Goal: Information Seeking & Learning: Compare options

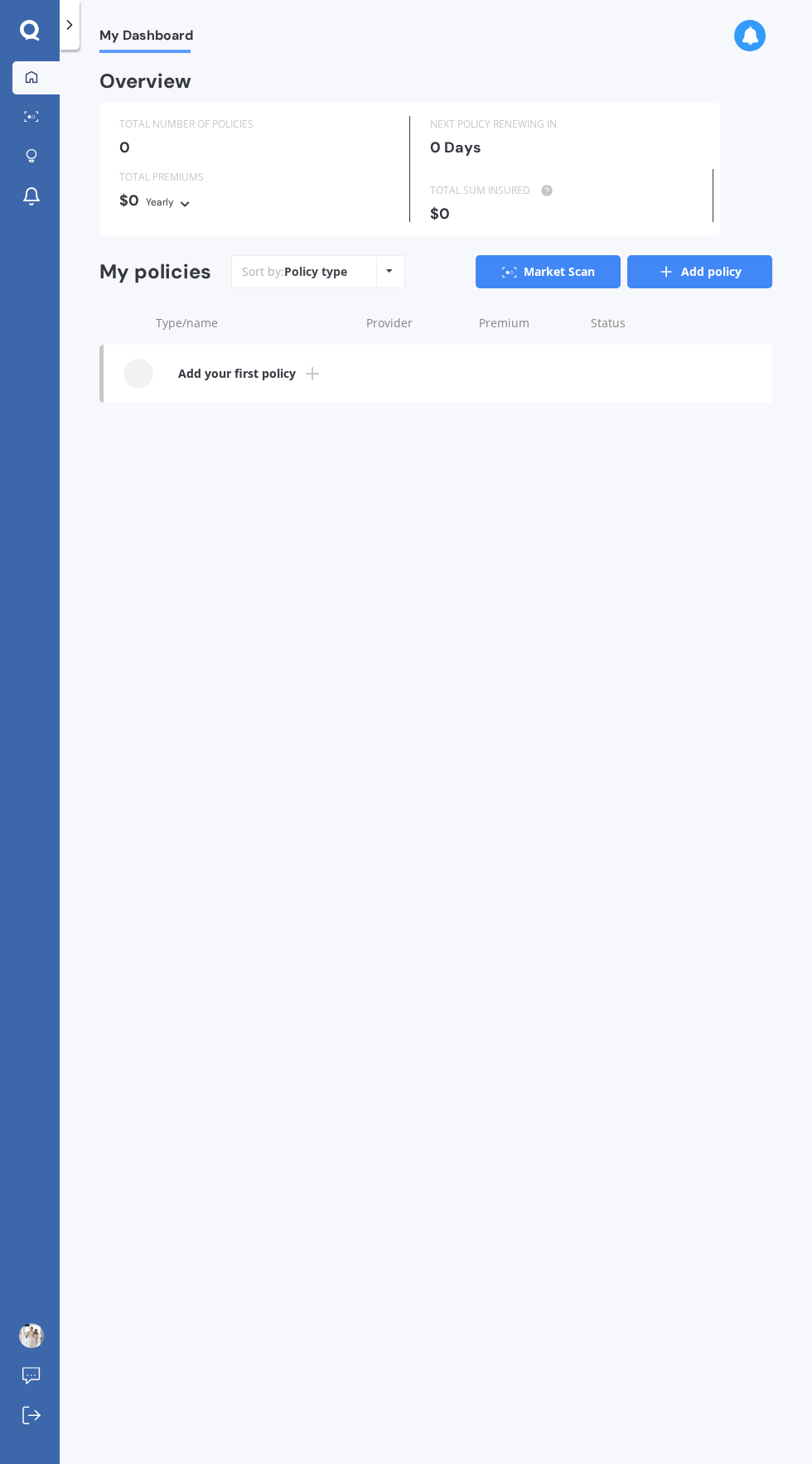
click at [722, 269] on link "Add policy" at bounding box center [699, 272] width 145 height 33
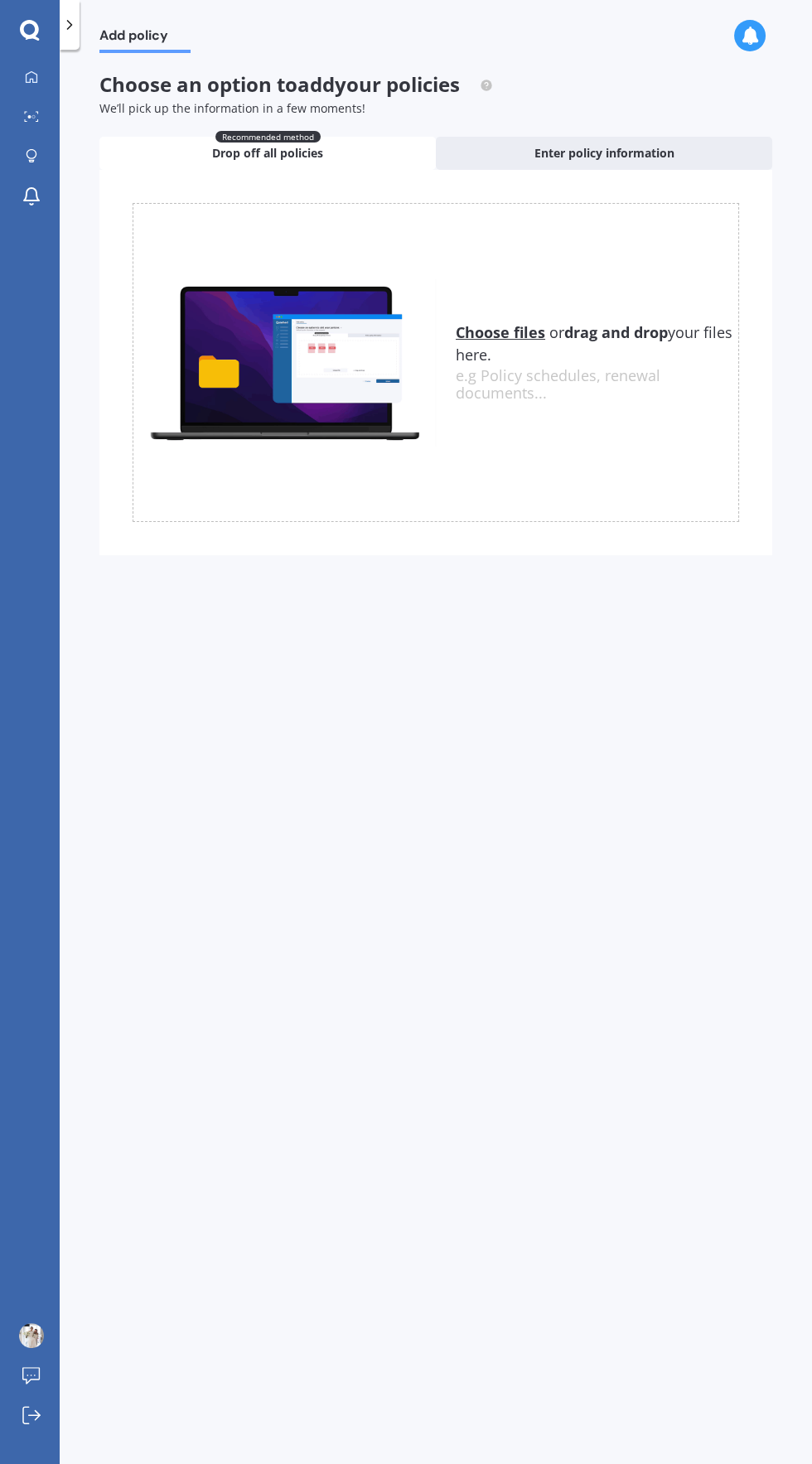
click at [527, 322] on u "Choose files" at bounding box center [500, 332] width 89 height 20
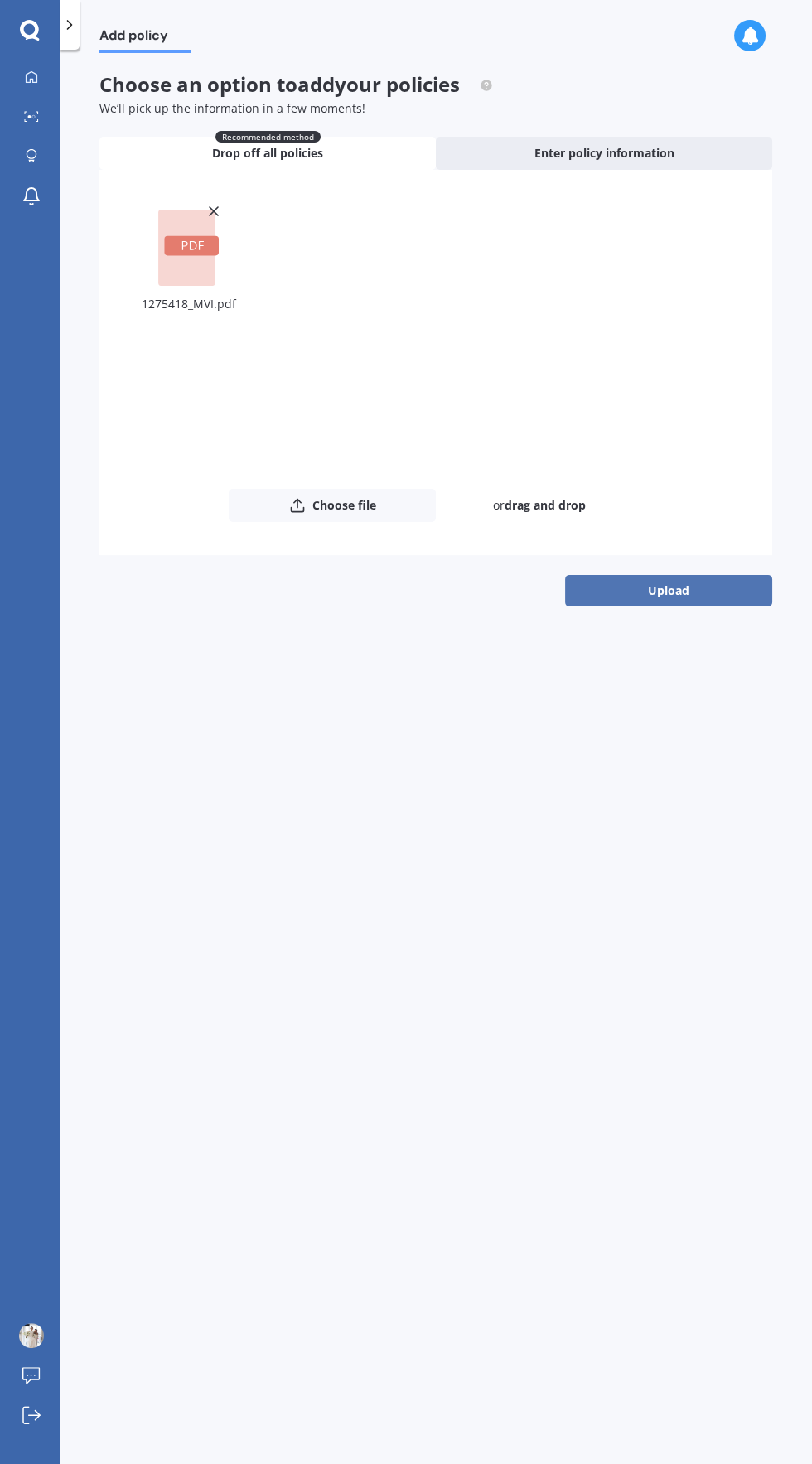
click at [672, 586] on button "Upload" at bounding box center [669, 591] width 207 height 31
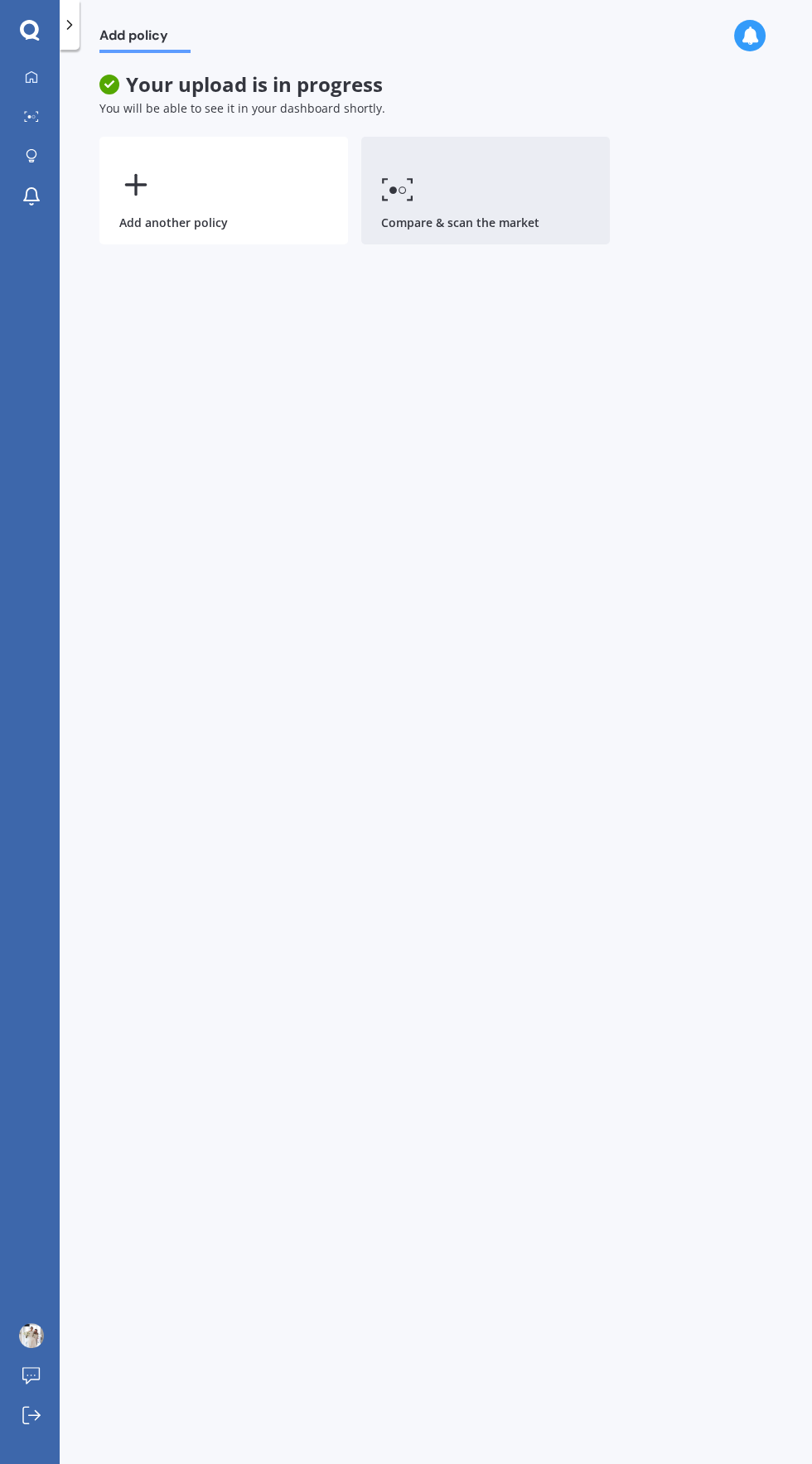
click at [480, 220] on link "Compare & scan the market" at bounding box center [486, 191] width 249 height 108
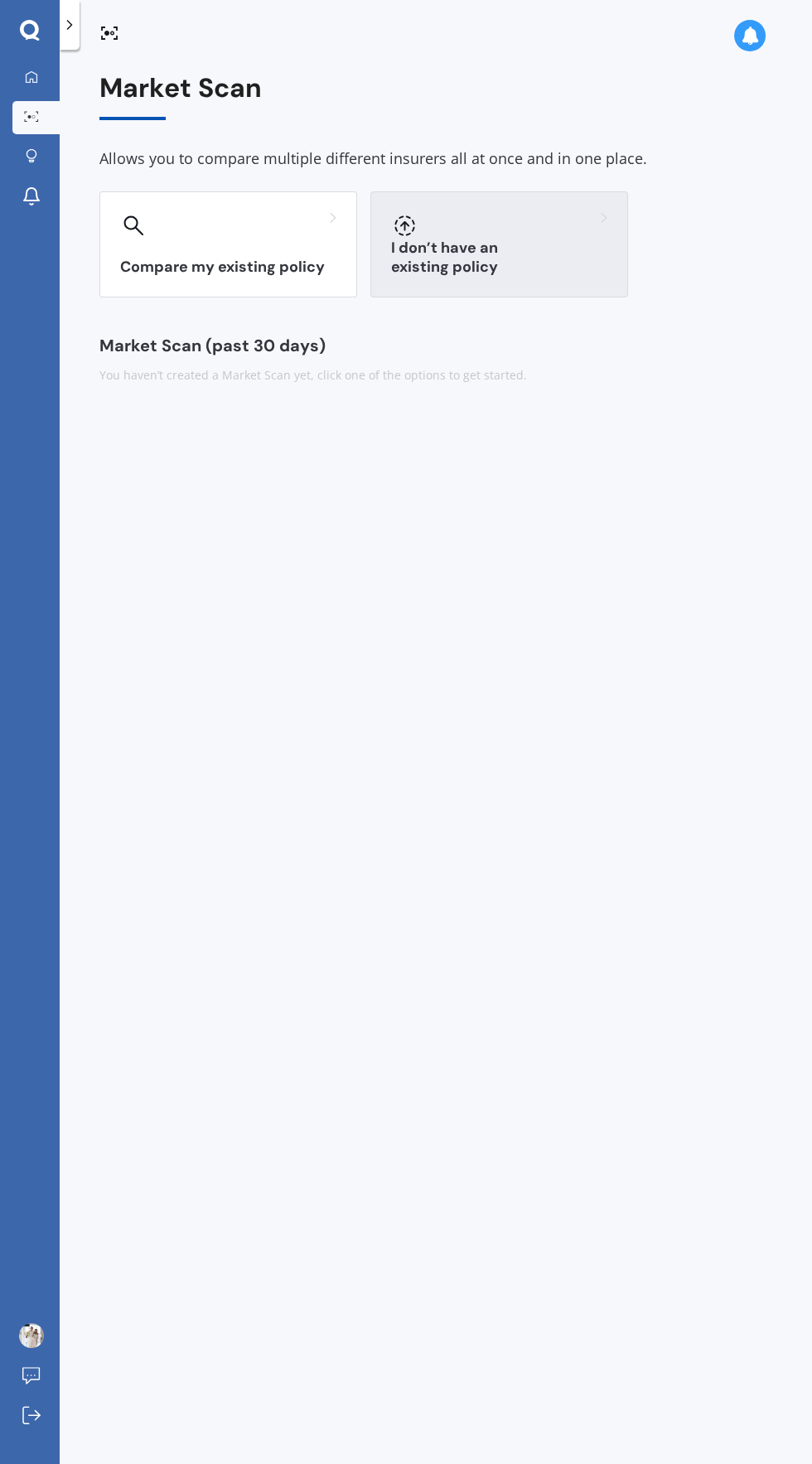
click at [532, 258] on h3 "I don’t have an existing policy" at bounding box center [499, 258] width 216 height 38
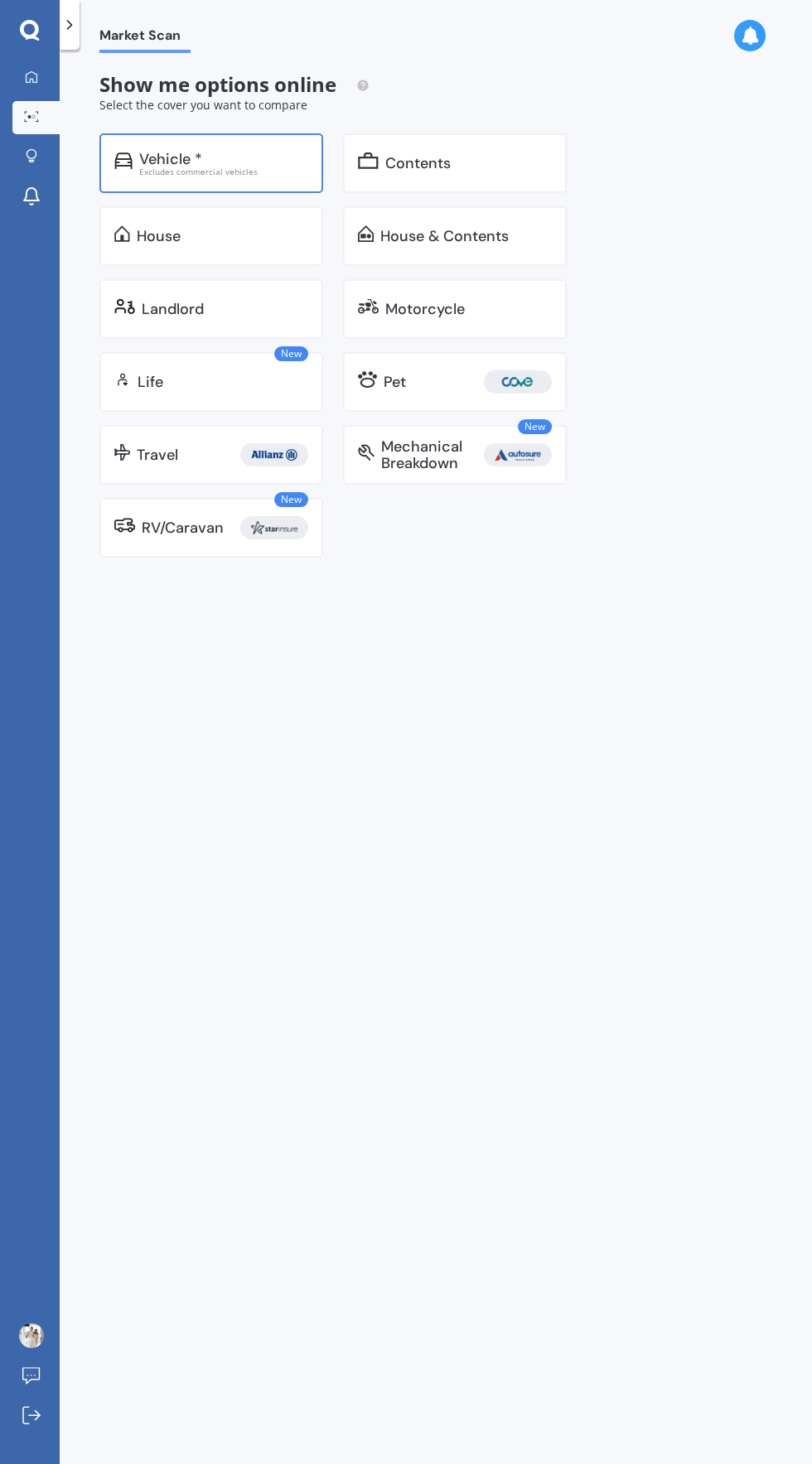
click at [258, 158] on div "Vehicle *" at bounding box center [224, 159] width 169 height 17
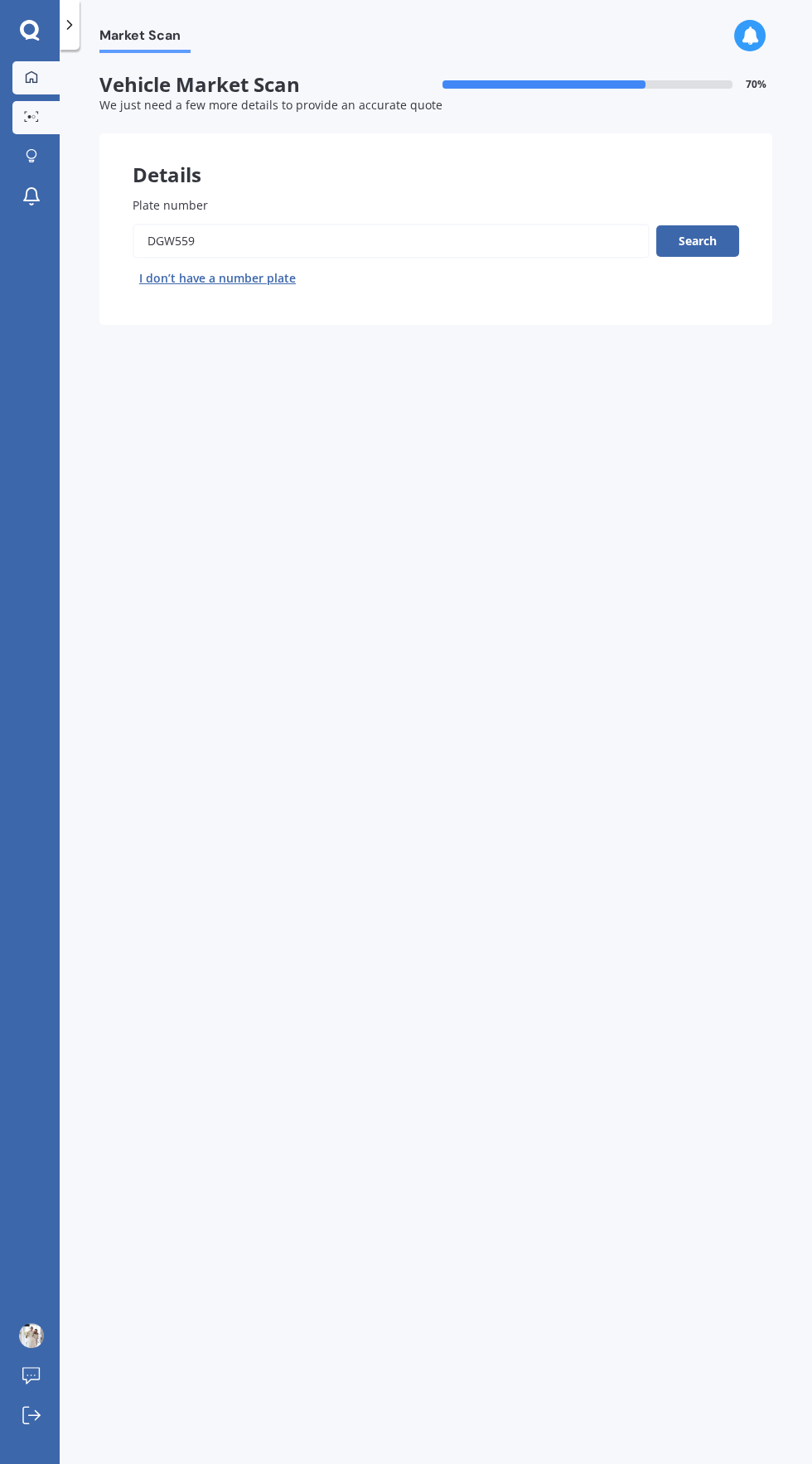
click at [31, 78] on icon at bounding box center [31, 76] width 12 height 12
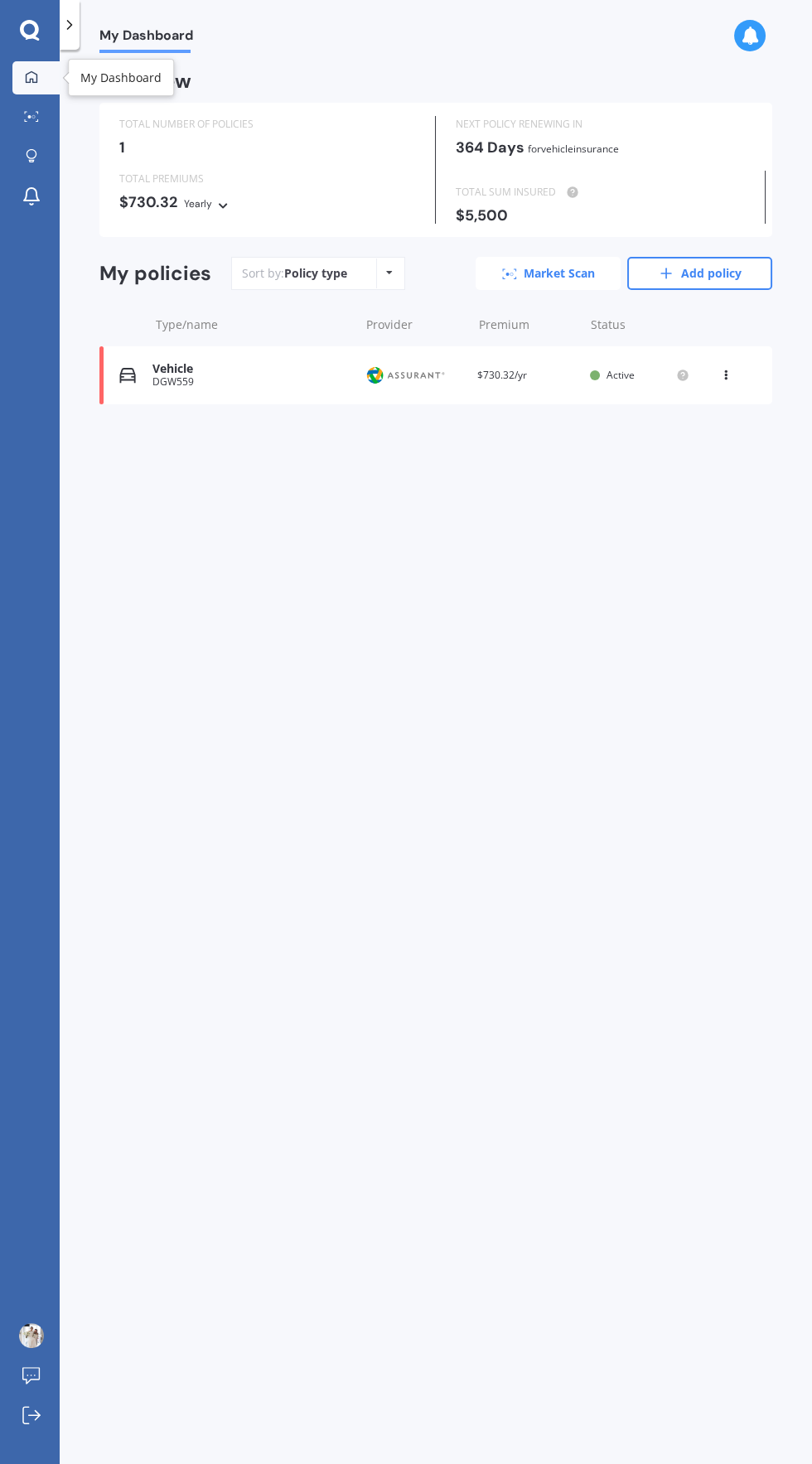
click at [529, 279] on link "Market Scan" at bounding box center [548, 273] width 145 height 33
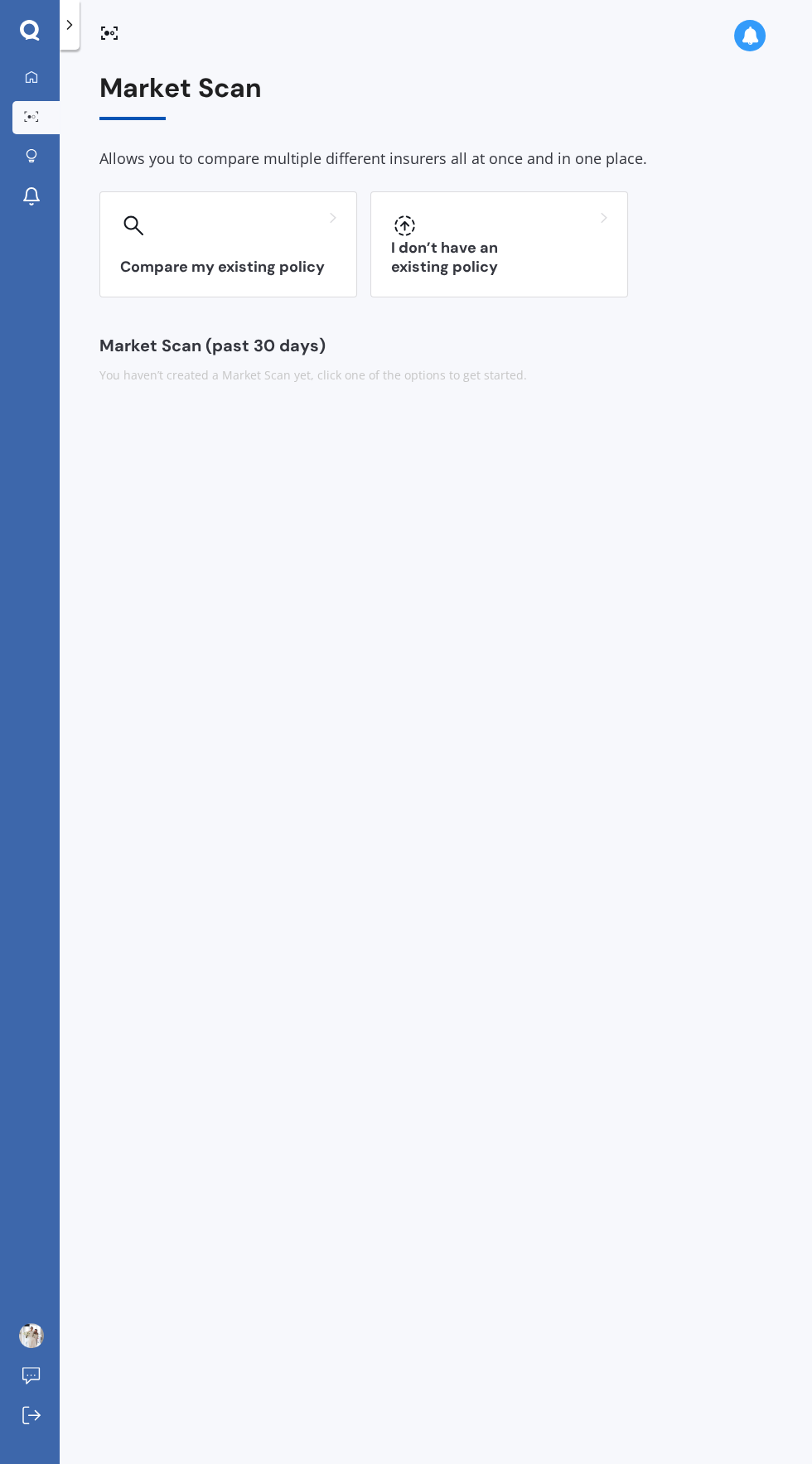
click at [26, 112] on icon at bounding box center [26, 113] width 2 height 2
click at [31, 75] on icon at bounding box center [31, 77] width 13 height 13
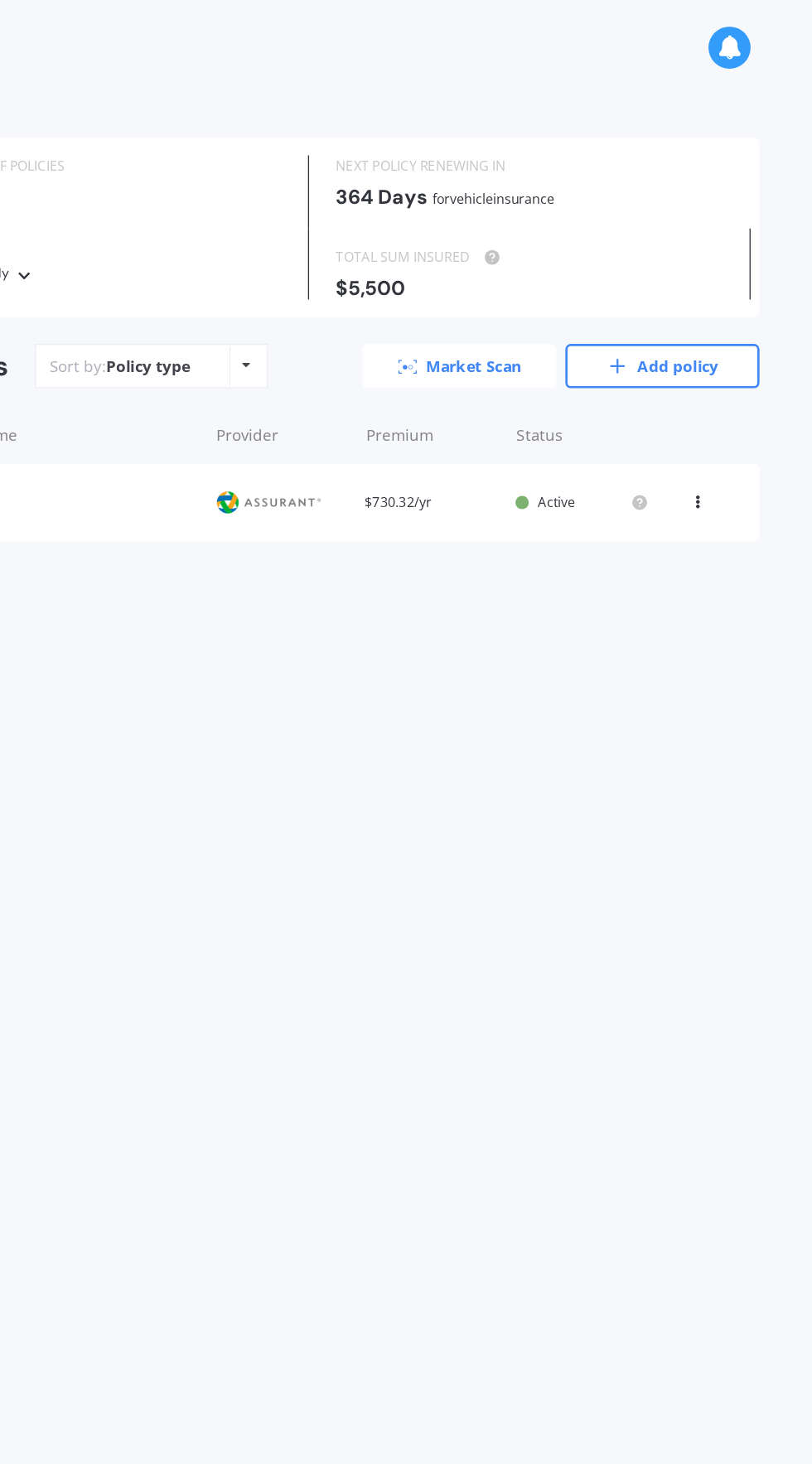
click at [554, 279] on link "Market Scan" at bounding box center [548, 273] width 145 height 33
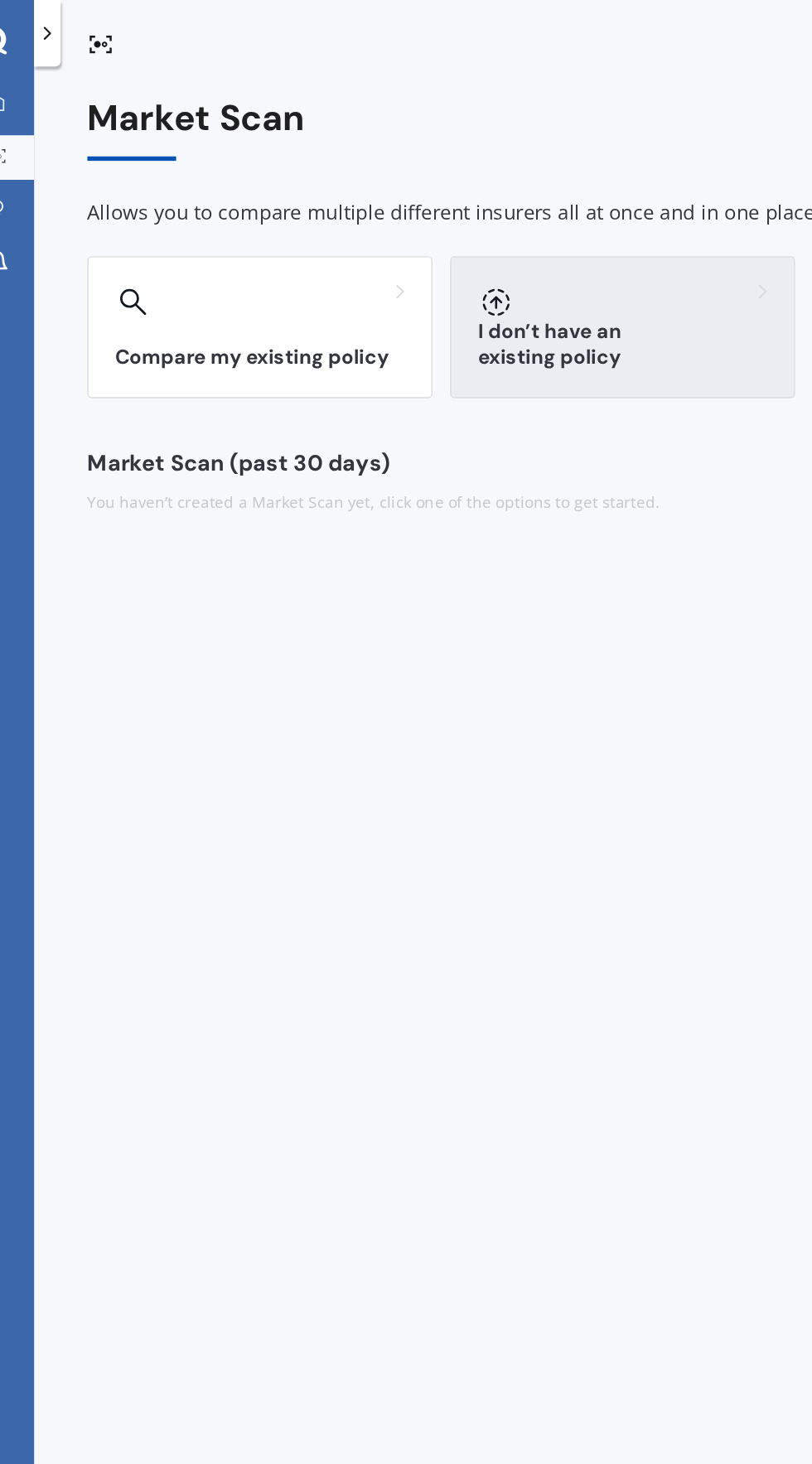
click at [533, 253] on div "I don’t have an existing policy" at bounding box center [499, 244] width 258 height 106
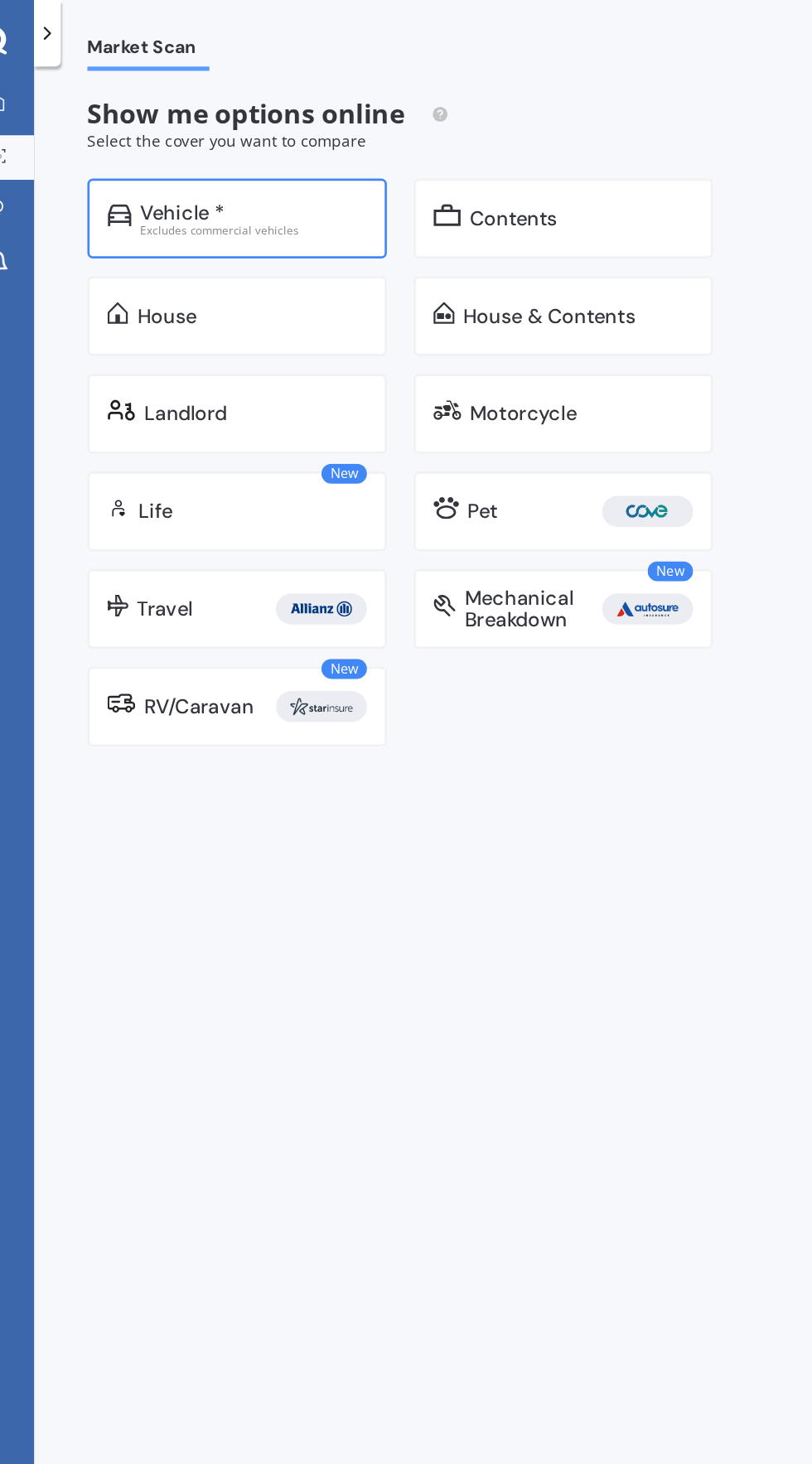
click at [281, 151] on div "Vehicle *" at bounding box center [224, 159] width 169 height 17
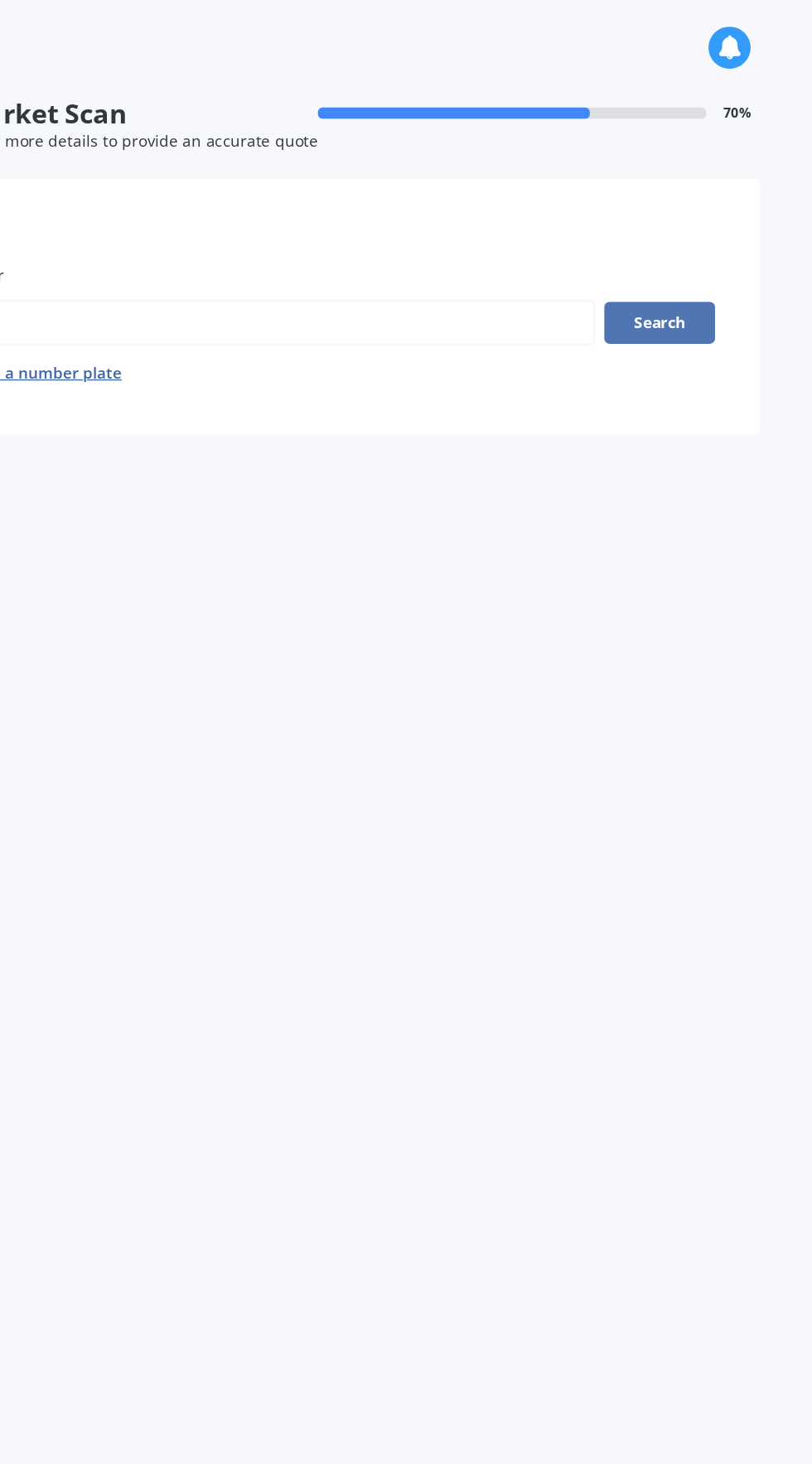
click at [696, 243] on button "Search" at bounding box center [698, 241] width 83 height 31
select select "05"
select select "12"
select select "1994"
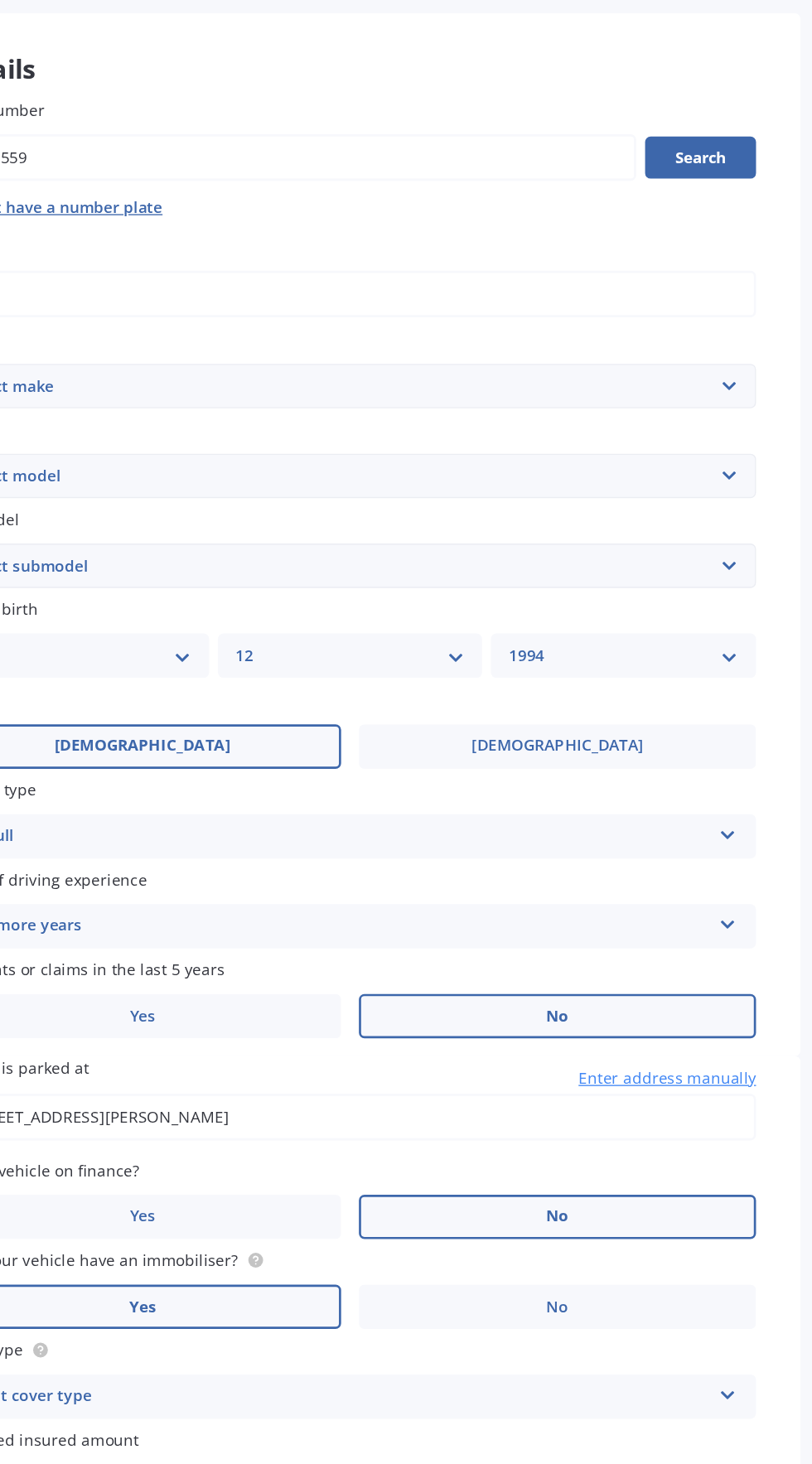
click at [703, 395] on select "Select make AC ALFA ROMEO ASTON MARTIN AUDI AUSTIN BEDFORD Bentley BMW BYD CADI…" at bounding box center [436, 412] width 607 height 33
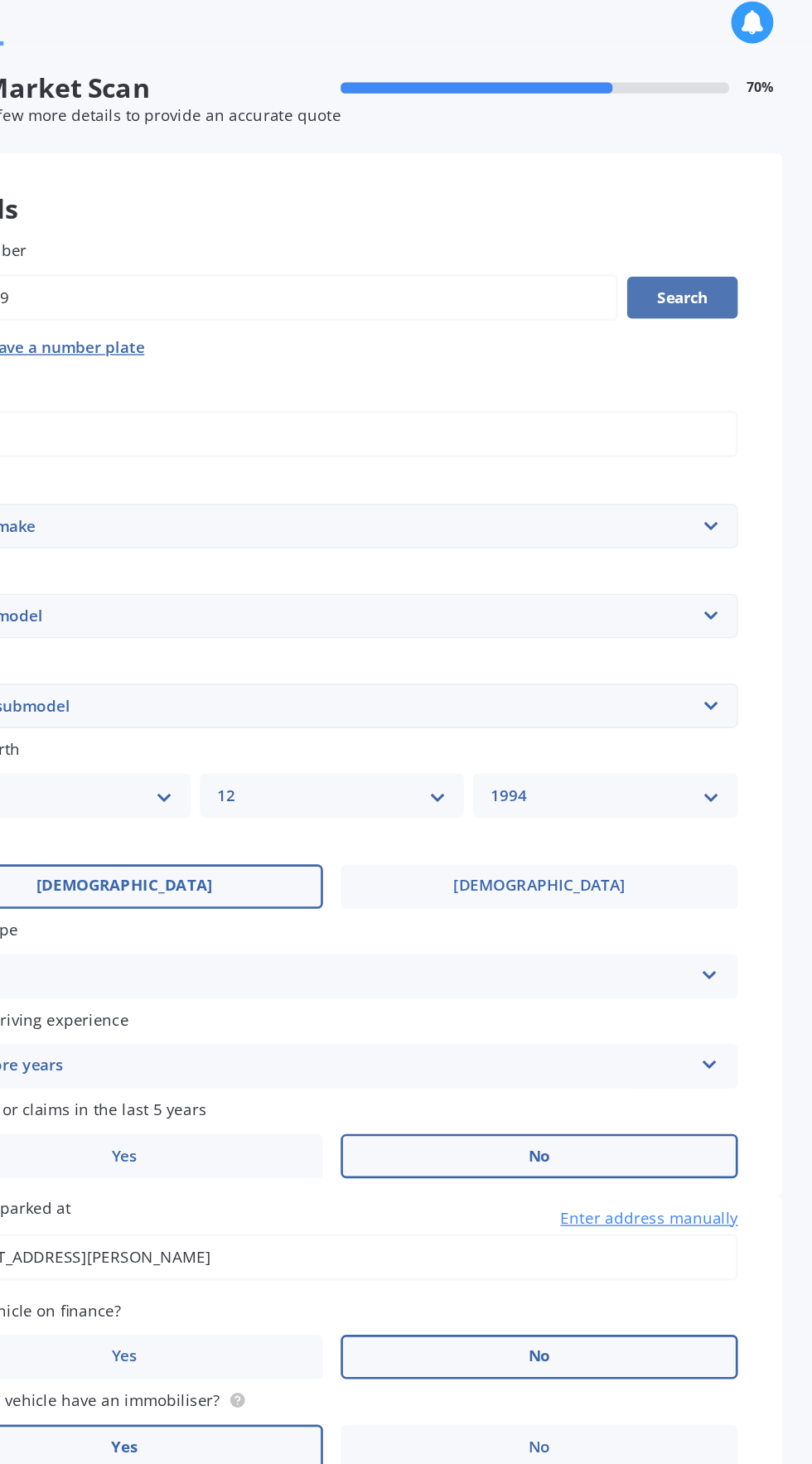
click at [694, 243] on button "Search" at bounding box center [698, 241] width 83 height 31
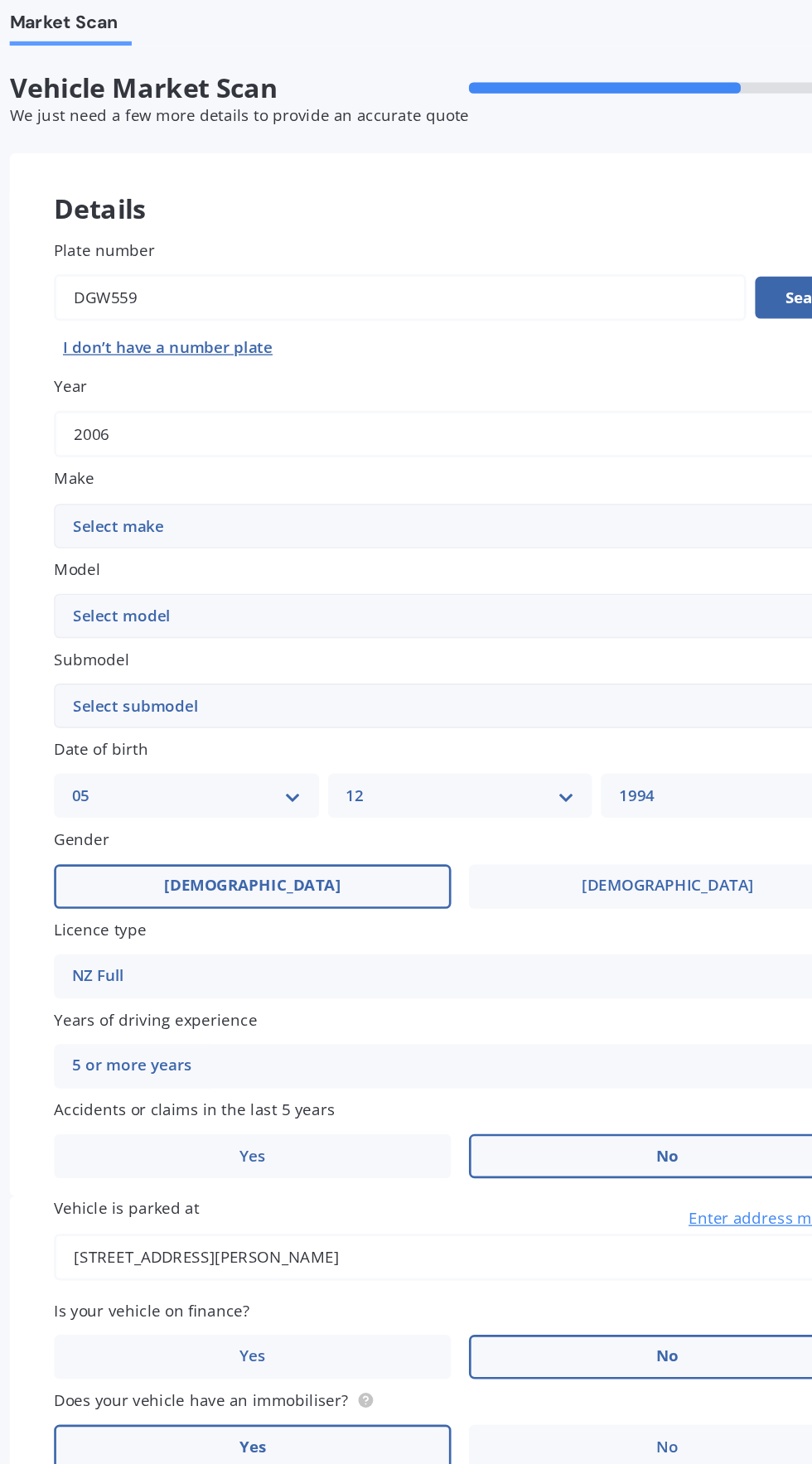
click at [585, 440] on label "Model" at bounding box center [433, 443] width 600 height 17
click at [585, 462] on select "Select model" at bounding box center [436, 479] width 607 height 33
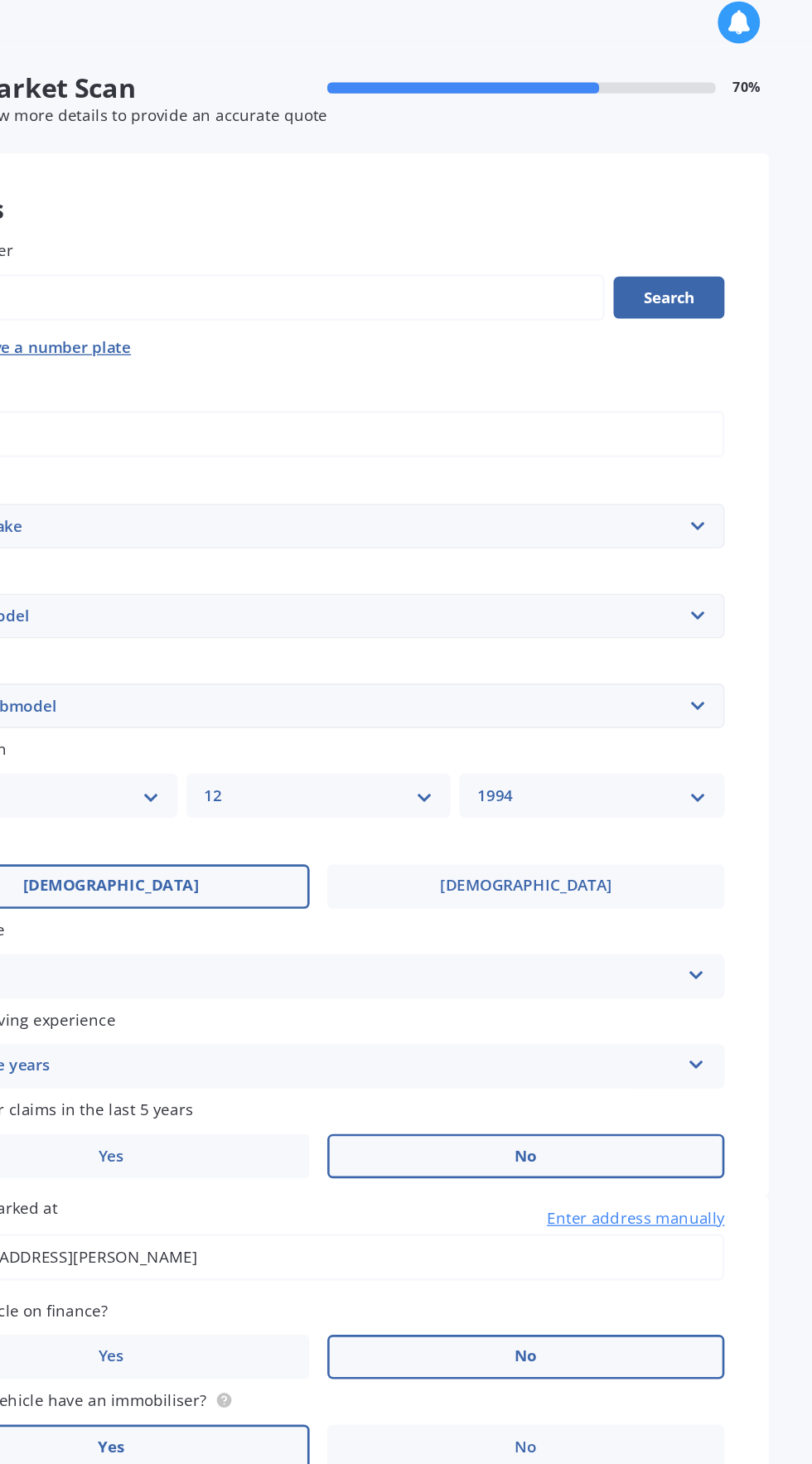
click at [731, 420] on select "Select make AC ALFA ROMEO ASTON MARTIN AUDI AUSTIN BEDFORD Bentley BMW BYD CADI…" at bounding box center [436, 412] width 607 height 33
click at [133, 395] on select "Select make AC ALFA ROMEO ASTON MARTIN AUDI AUSTIN BEDFORD Bentley BMW BYD CADI…" at bounding box center [436, 412] width 607 height 33
click at [721, 411] on select "Select make AC ALFA ROMEO ASTON MARTIN AUDI AUSTIN BEDFORD Bentley BMW BYD CADI…" at bounding box center [436, 412] width 607 height 33
select select "JEEP"
click at [133, 395] on select "Select make AC ALFA ROMEO ASTON MARTIN AUDI AUSTIN BEDFORD Bentley BMW BYD CADI…" at bounding box center [436, 412] width 607 height 33
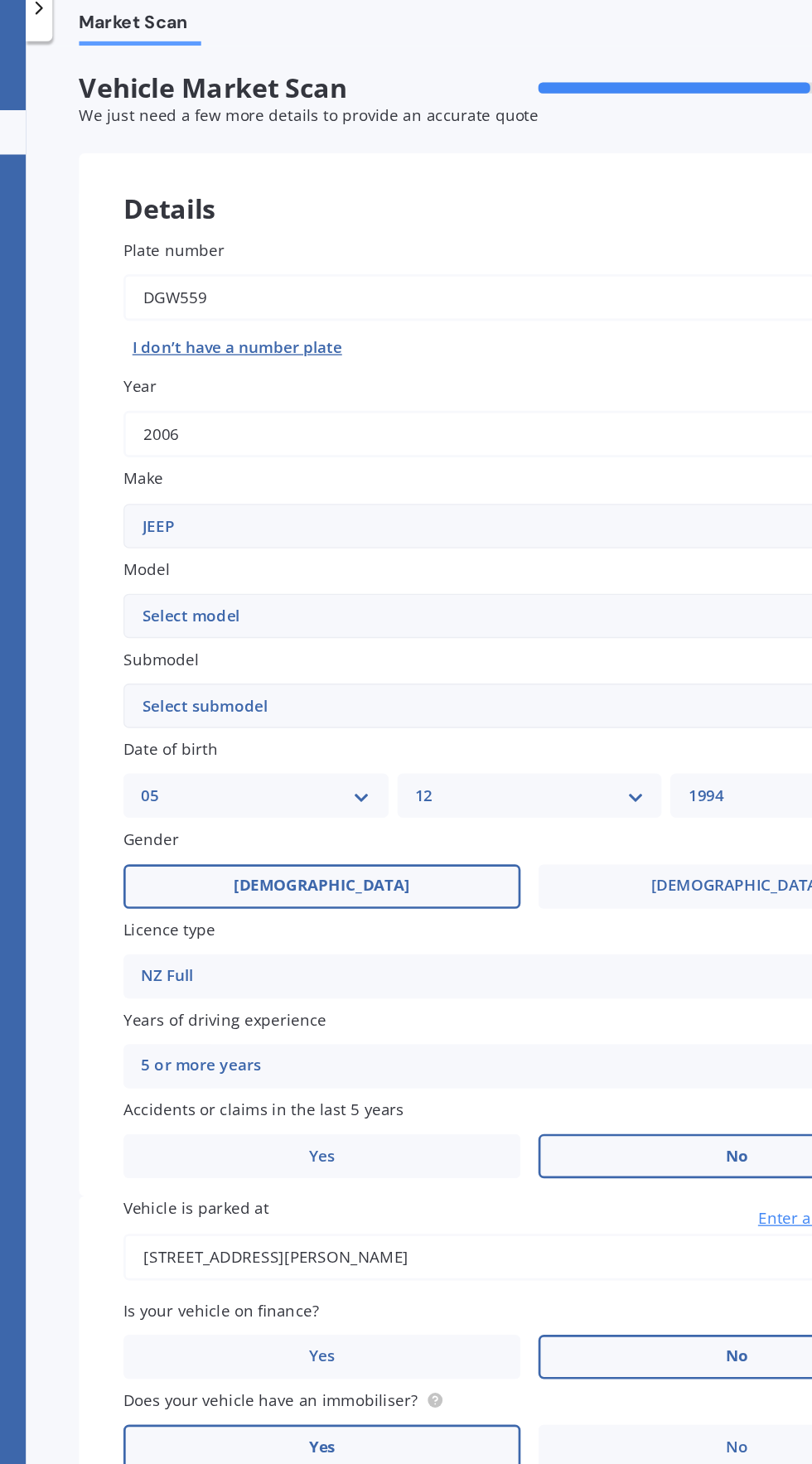
click at [458, 479] on select "Select model Avenger Cherokee Commander Compass Gladiator Grand Cherokee Patrio…" at bounding box center [436, 479] width 607 height 33
select select "GRAND CHEROKEE"
click at [133, 462] on select "Select model Avenger Cherokee Commander Compass Gladiator Grand Cherokee Patrio…" at bounding box center [436, 479] width 607 height 33
click at [443, 546] on select "Select submodel 6 Cyl Diesel 6 Cyl Petrol LIMITED 3.0L CRD LIMITED 3.6P4WD8A/SW…" at bounding box center [436, 546] width 607 height 33
click at [133, 529] on select "Select submodel 6 Cyl Diesel 6 Cyl Petrol LIMITED 3.0L CRD LIMITED 3.6P4WD8A/SW…" at bounding box center [436, 546] width 607 height 33
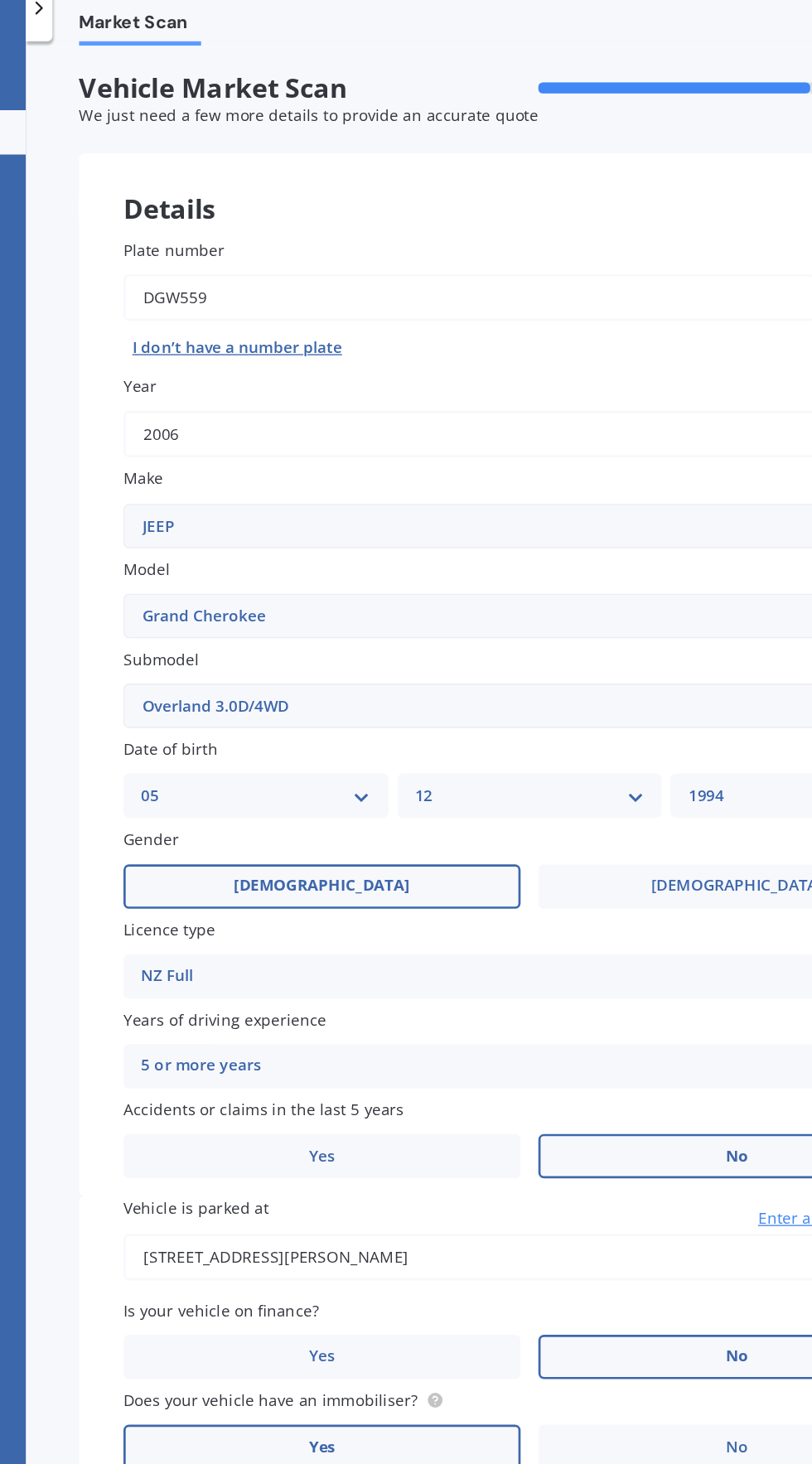
click at [433, 546] on select "Select submodel 6 Cyl Diesel 6 Cyl Petrol LIMITED 3.0L CRD LIMITED 3.6P4WD8A/SW…" at bounding box center [436, 546] width 607 height 33
select select "LIMITED 3.0L CRD"
click at [133, 529] on select "Select submodel 6 Cyl Diesel 6 Cyl Petrol LIMITED 3.0L CRD LIMITED 3.6P4WD8A/SW…" at bounding box center [436, 546] width 607 height 33
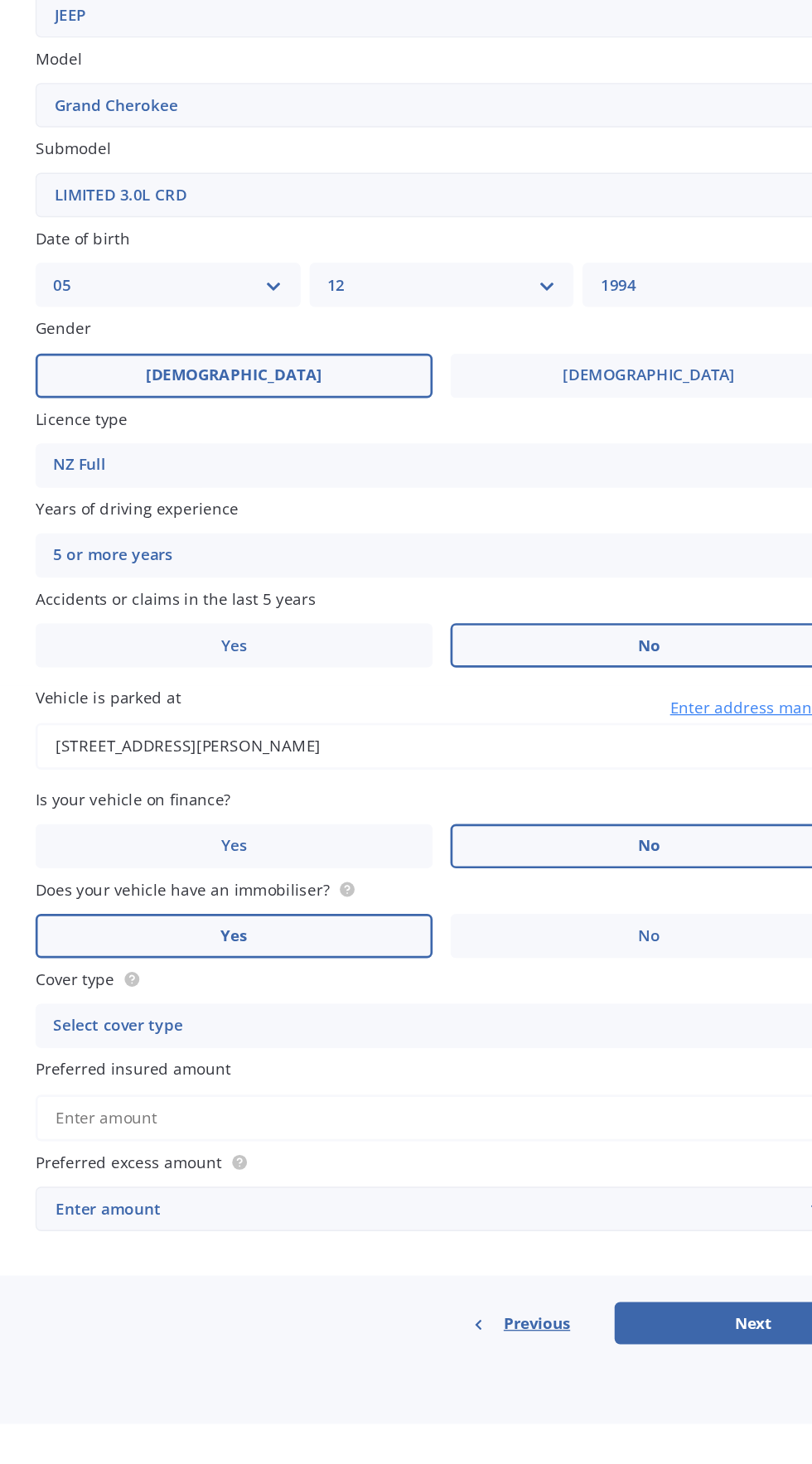
click at [427, 1244] on input "Preferred insured amount" at bounding box center [436, 1235] width 607 height 35
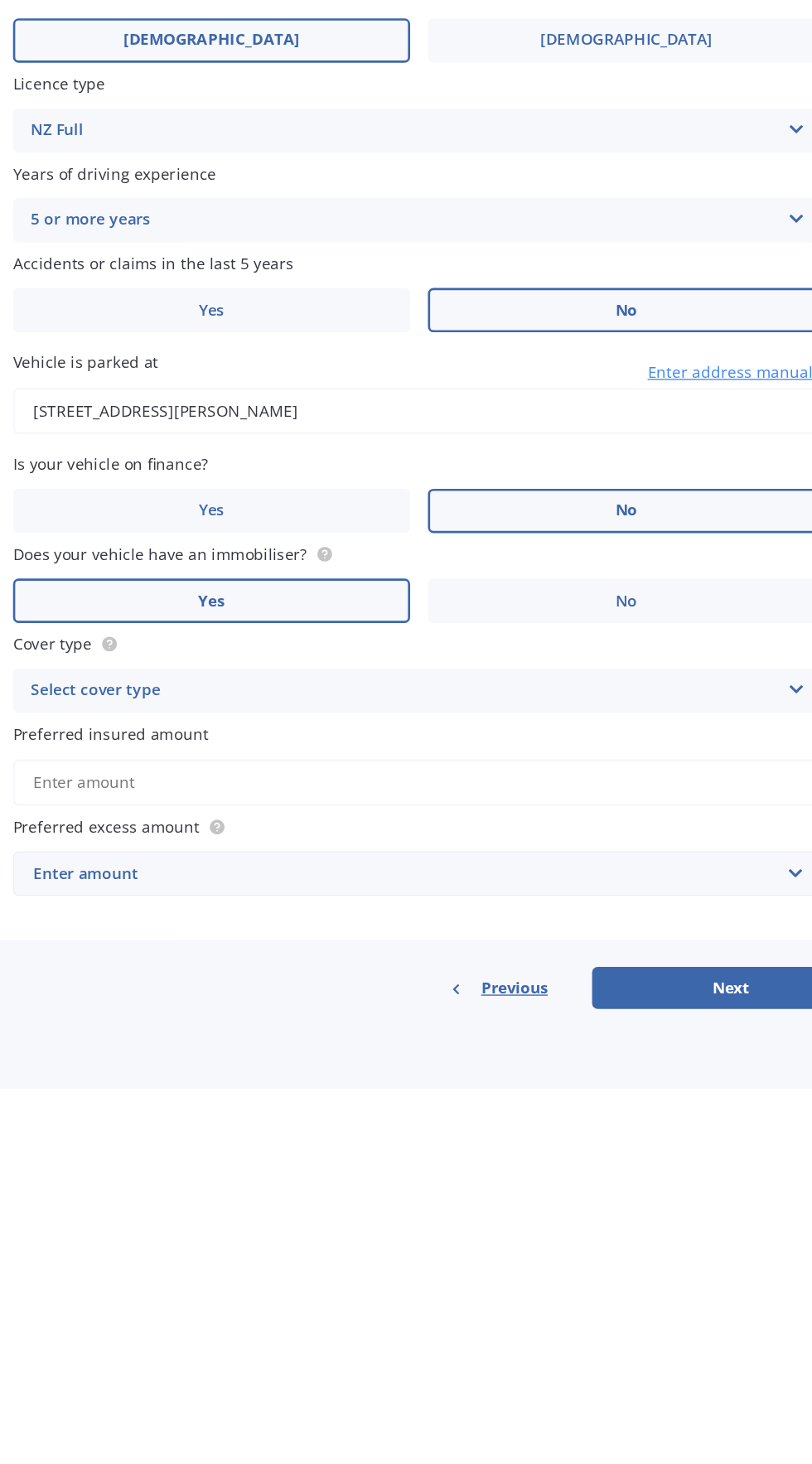
scroll to position [112, 0]
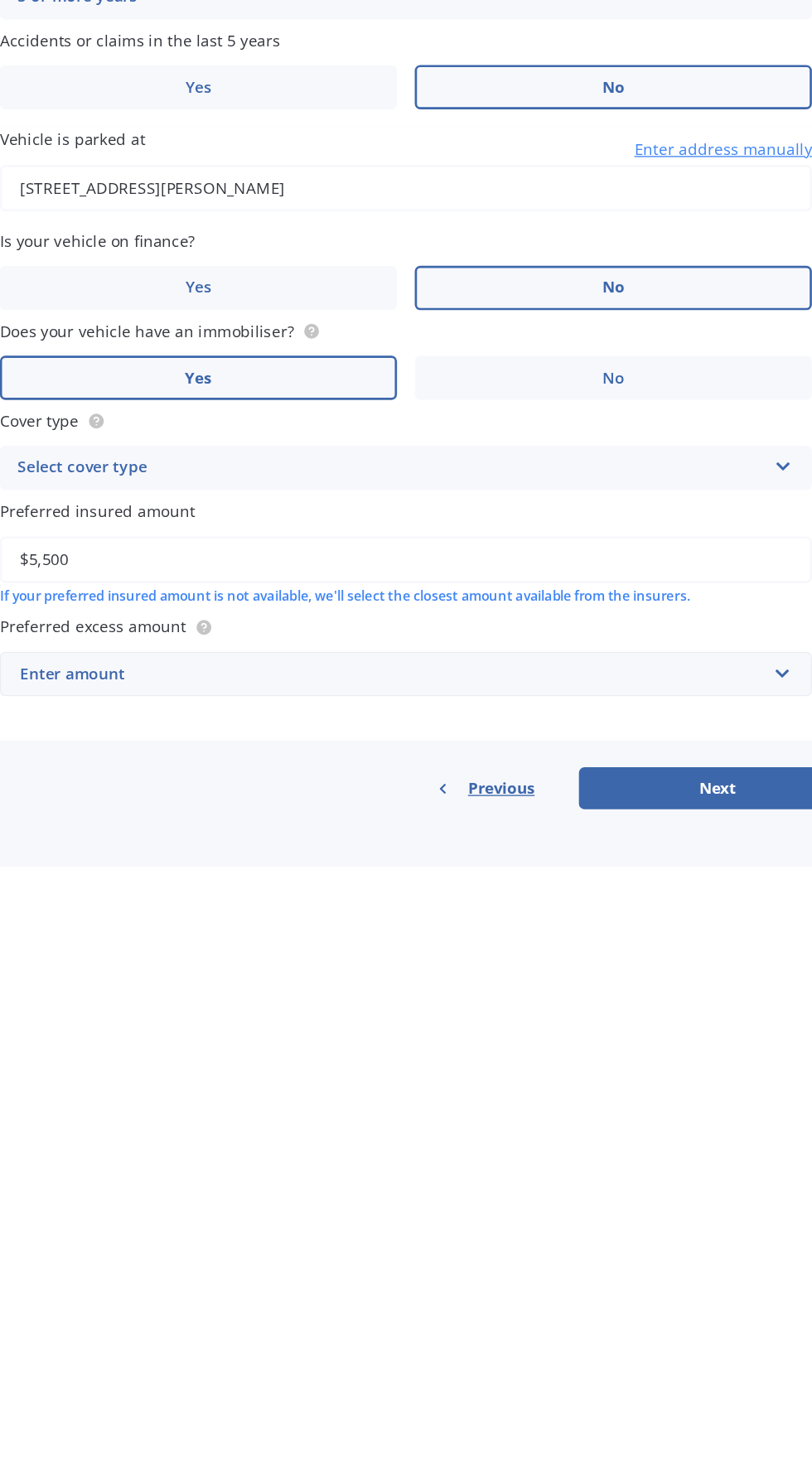
type input "$5,500"
click at [214, 1312] on div "Enter amount" at bounding box center [426, 1321] width 557 height 18
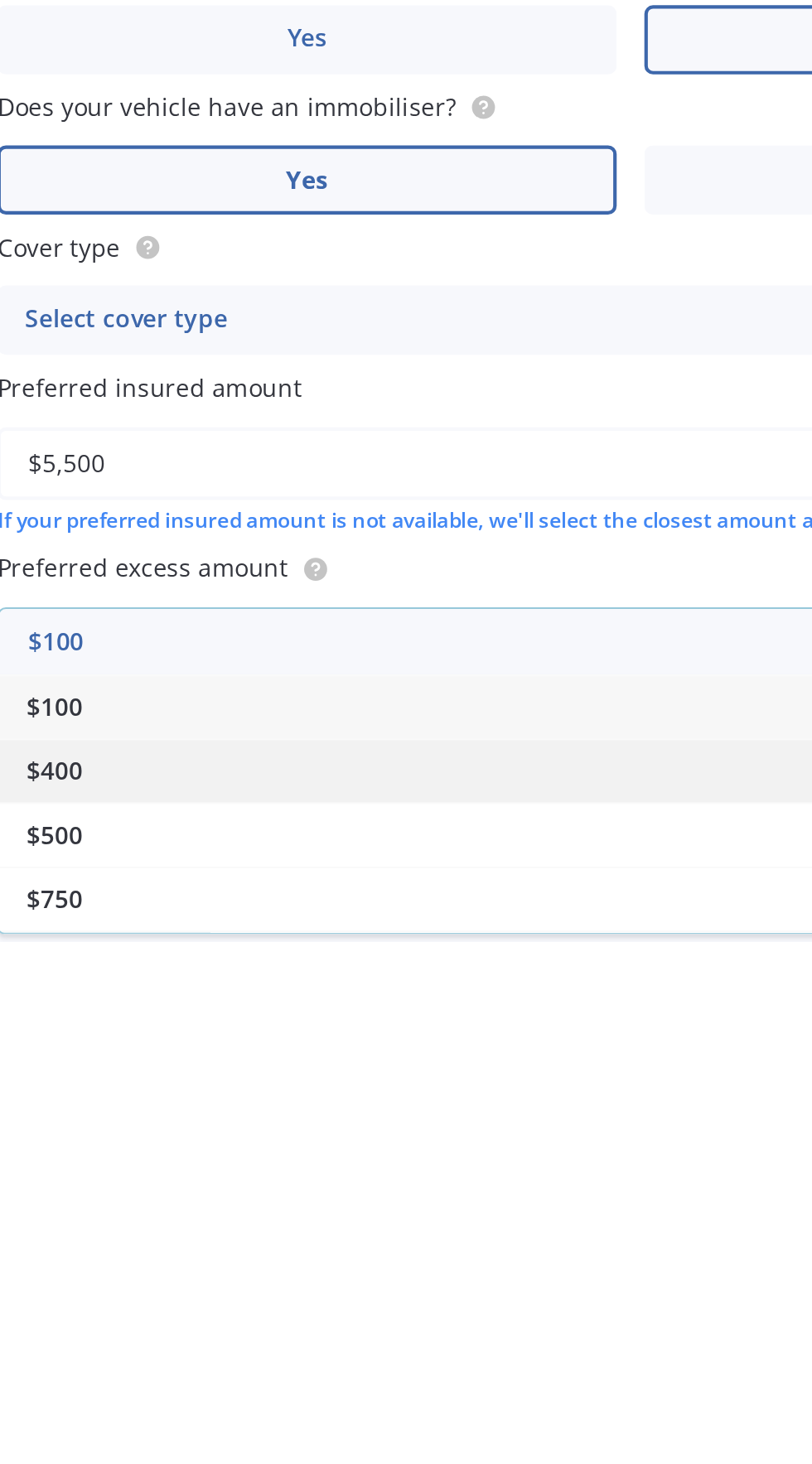
click at [168, 1375] on span "$400" at bounding box center [160, 1382] width 27 height 16
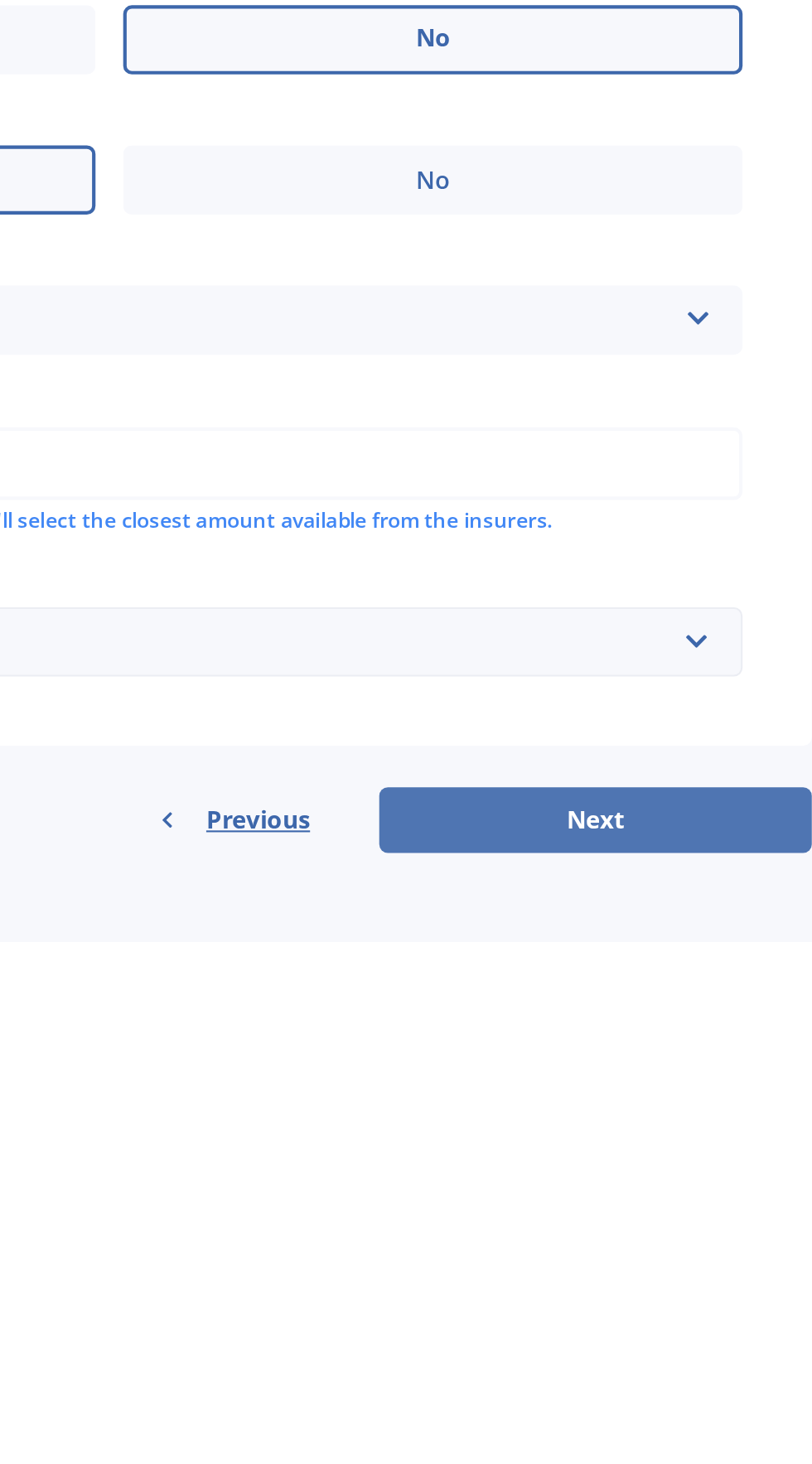
click at [660, 1390] on button "Next" at bounding box center [669, 1406] width 207 height 31
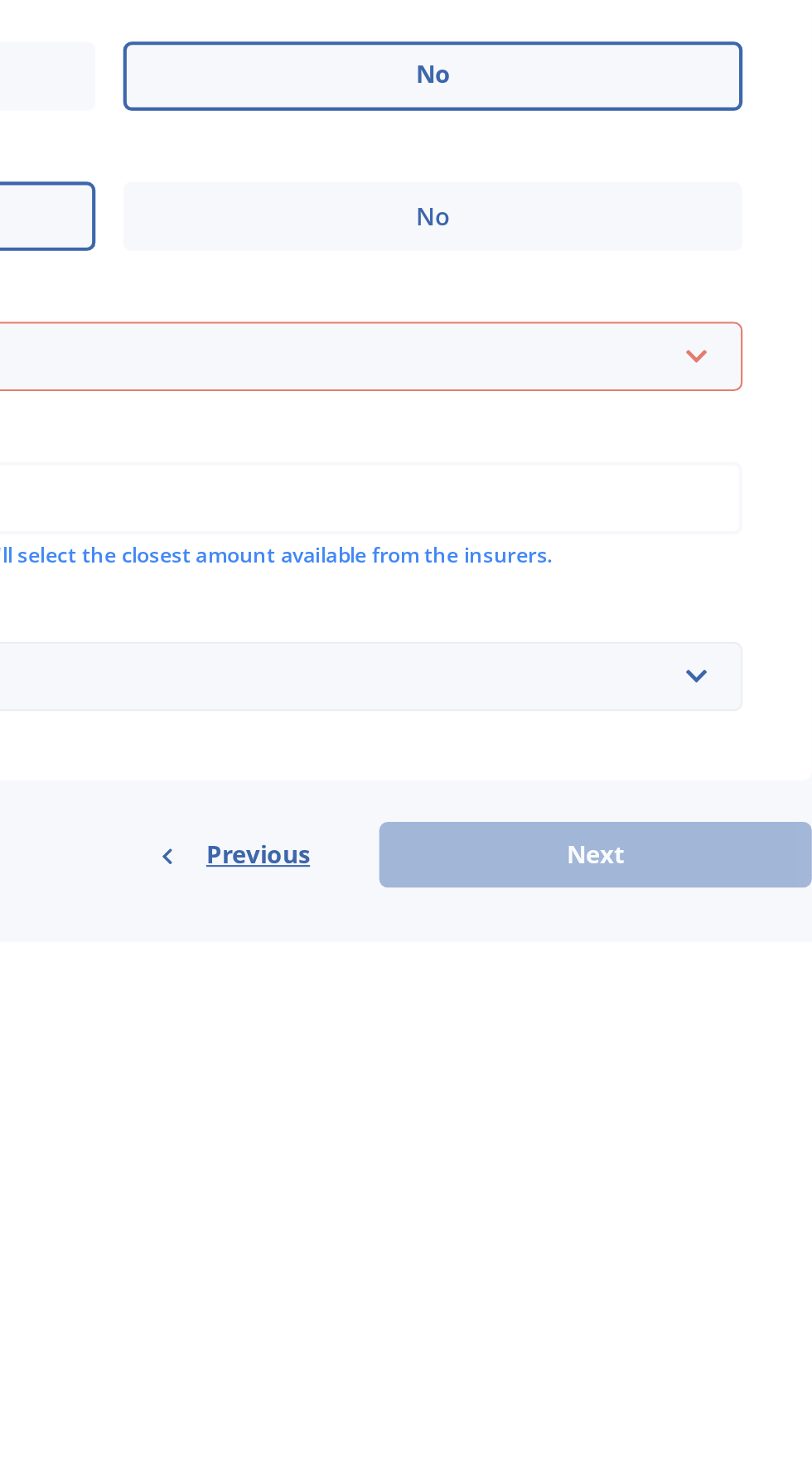
scroll to position [118, 0]
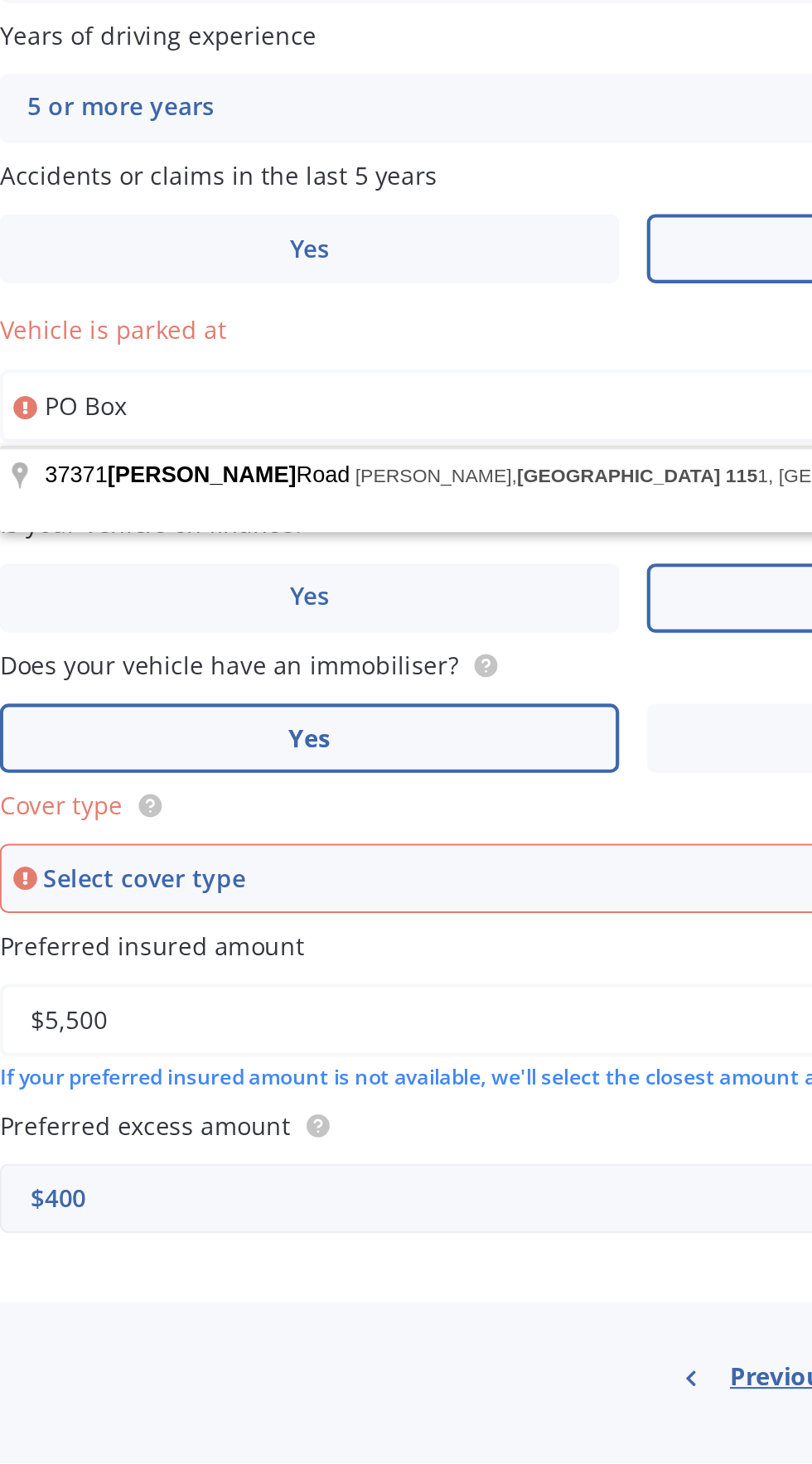
type input "PO"
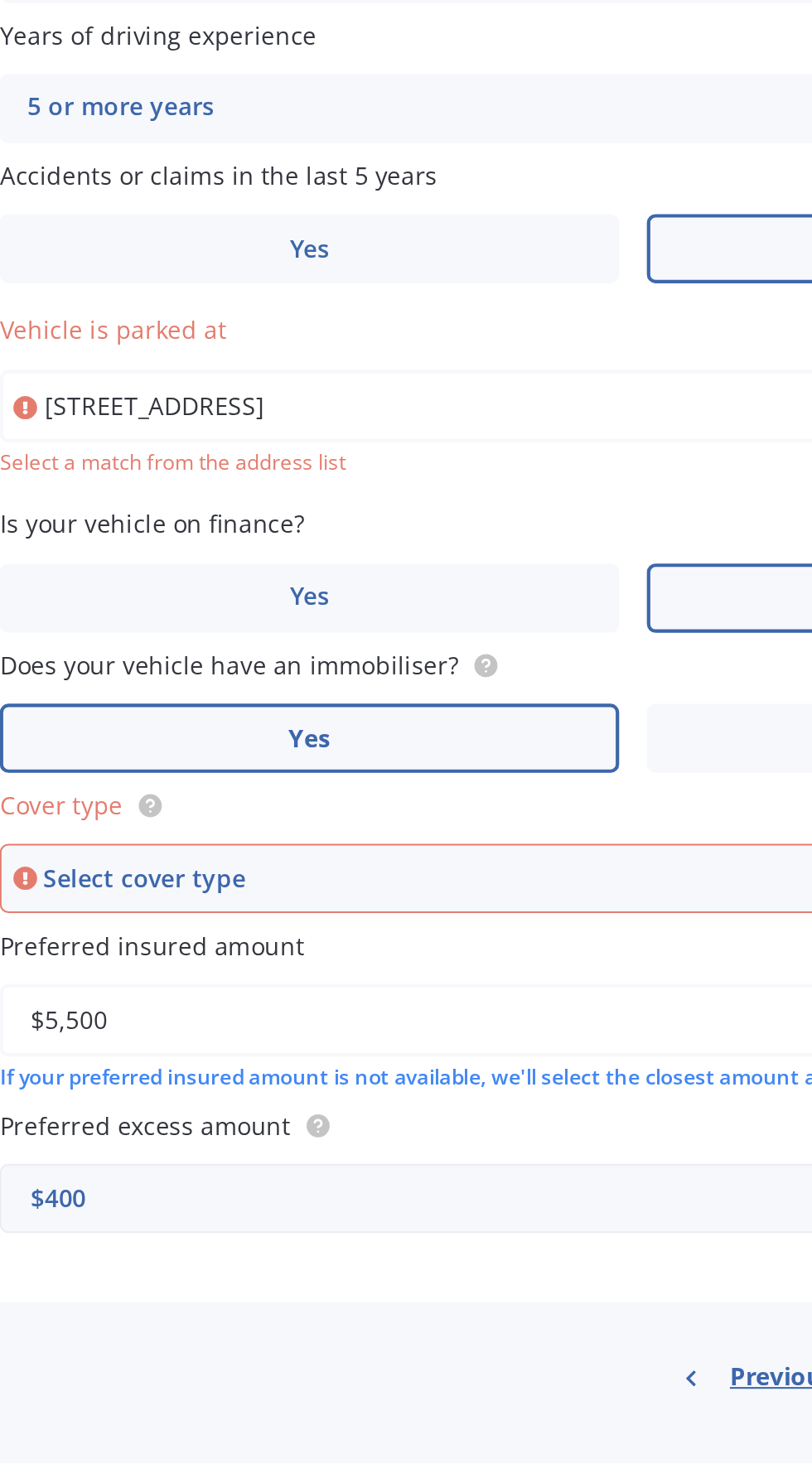
click at [452, 940] on input "[STREET_ADDRESS]" at bounding box center [436, 958] width 607 height 35
type input "[STREET_ADDRESS]"
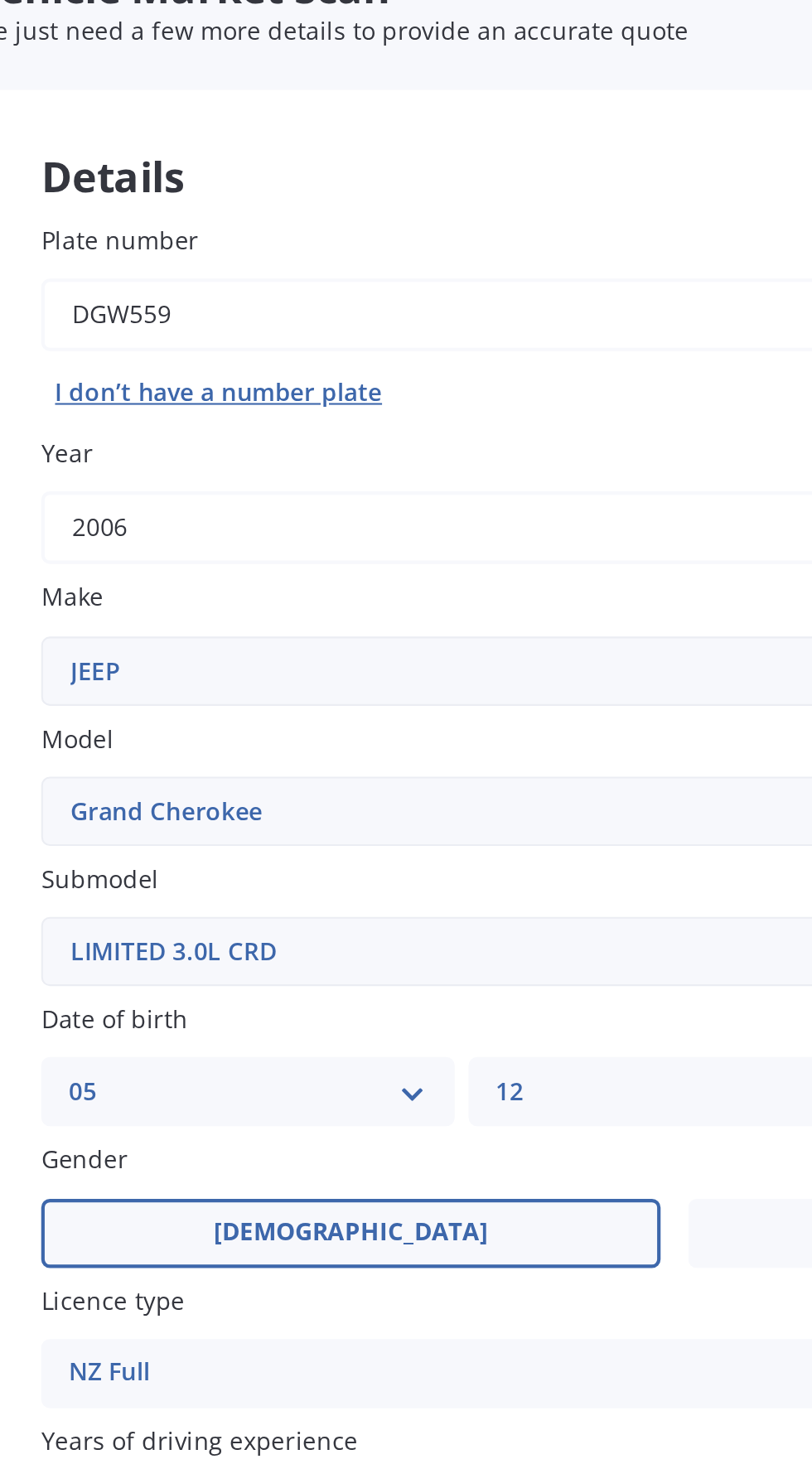
scroll to position [0, 0]
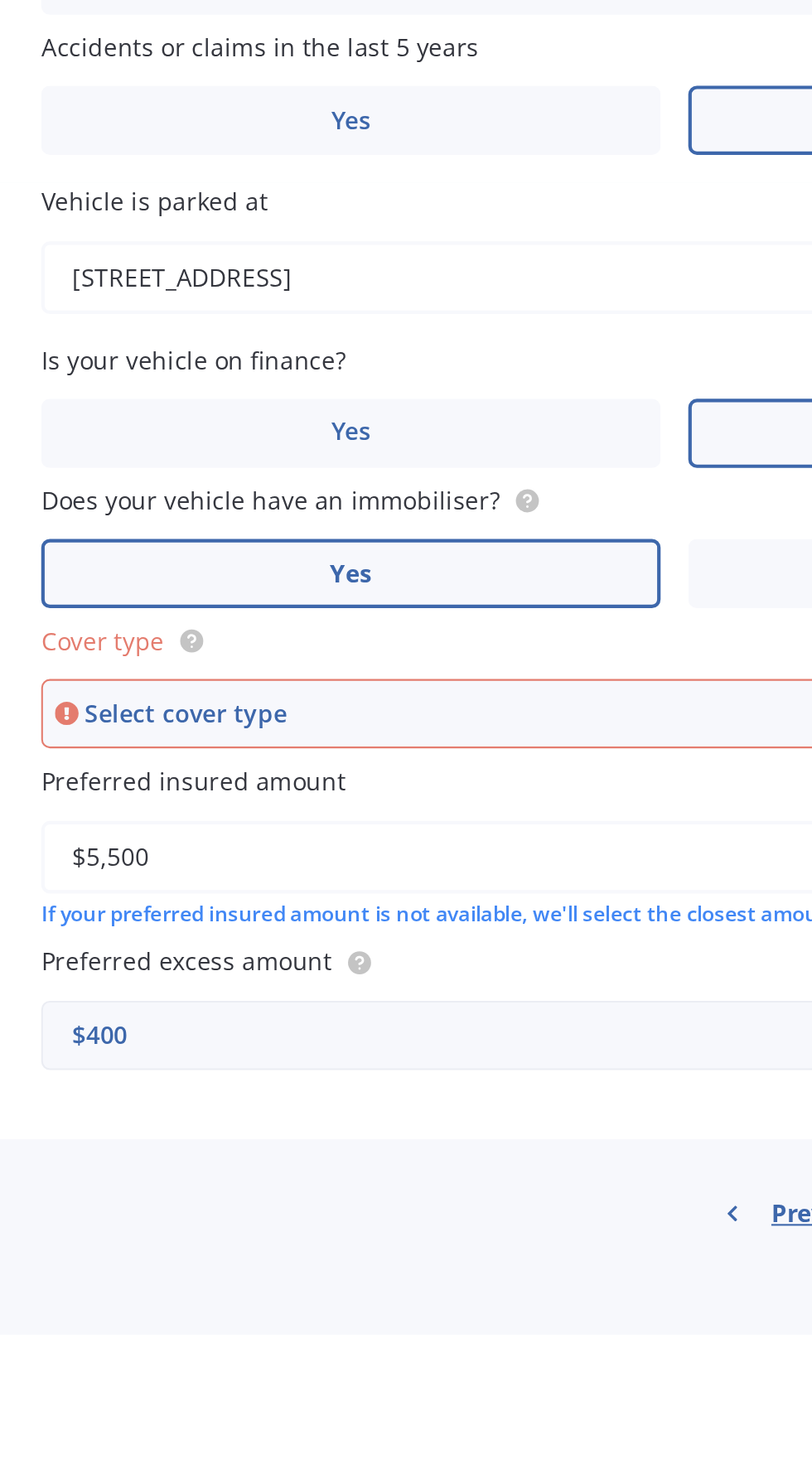
click at [390, 1171] on div "Select cover type" at bounding box center [428, 1167] width 550 height 18
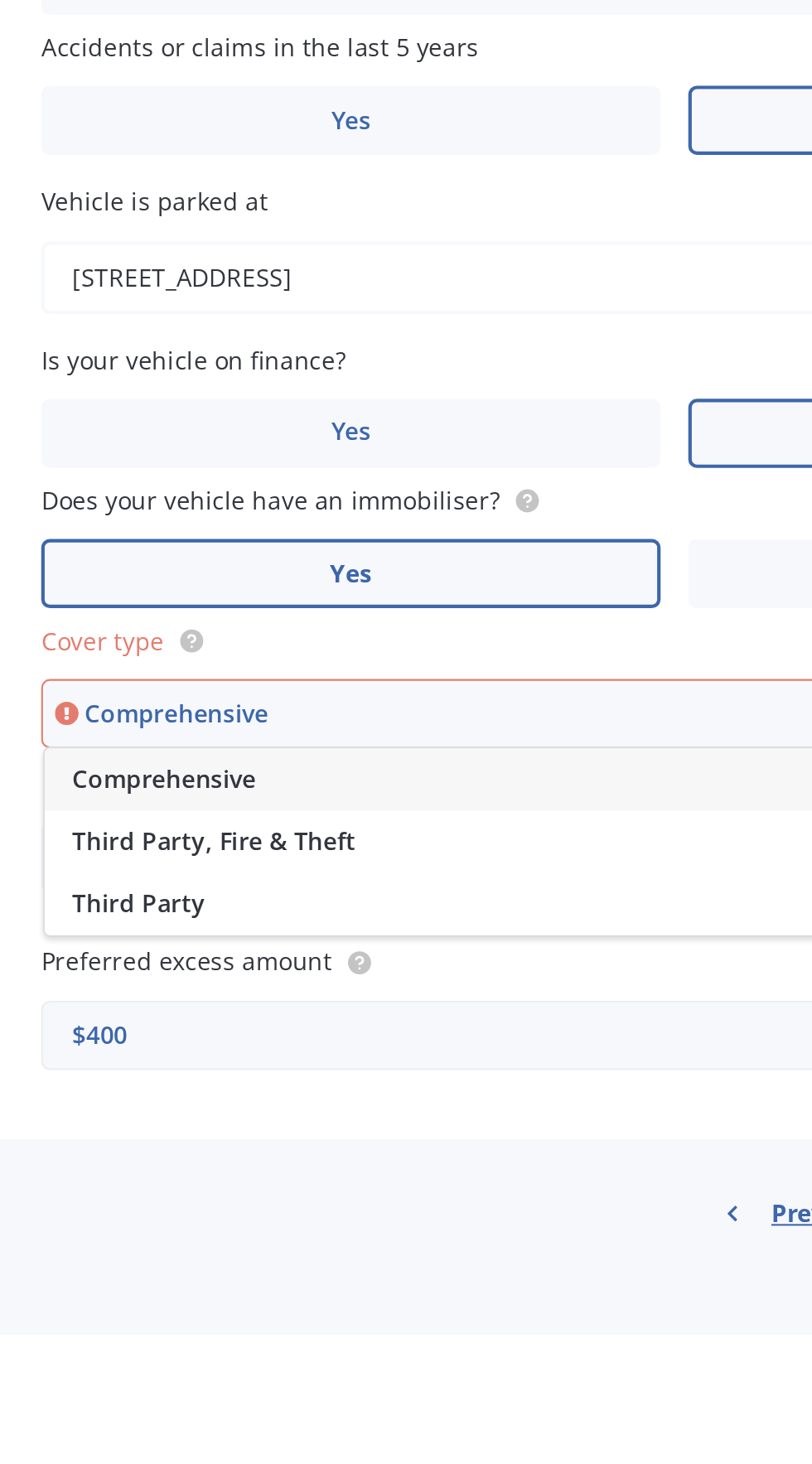
click at [181, 1201] on span "Comprehensive" at bounding box center [191, 1197] width 88 height 16
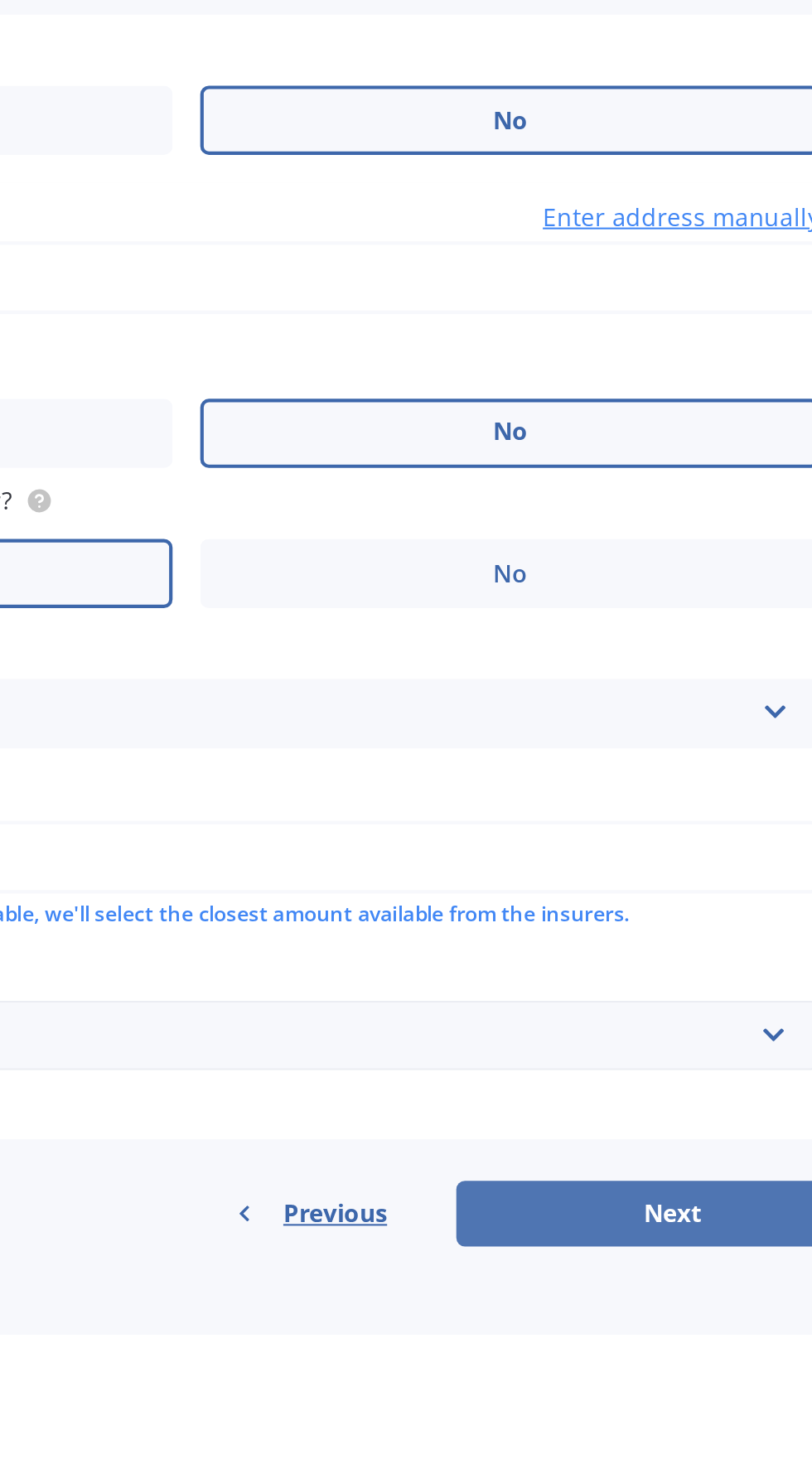
click at [641, 1414] on button "Next" at bounding box center [669, 1406] width 207 height 31
select select "05"
select select "12"
select select "1994"
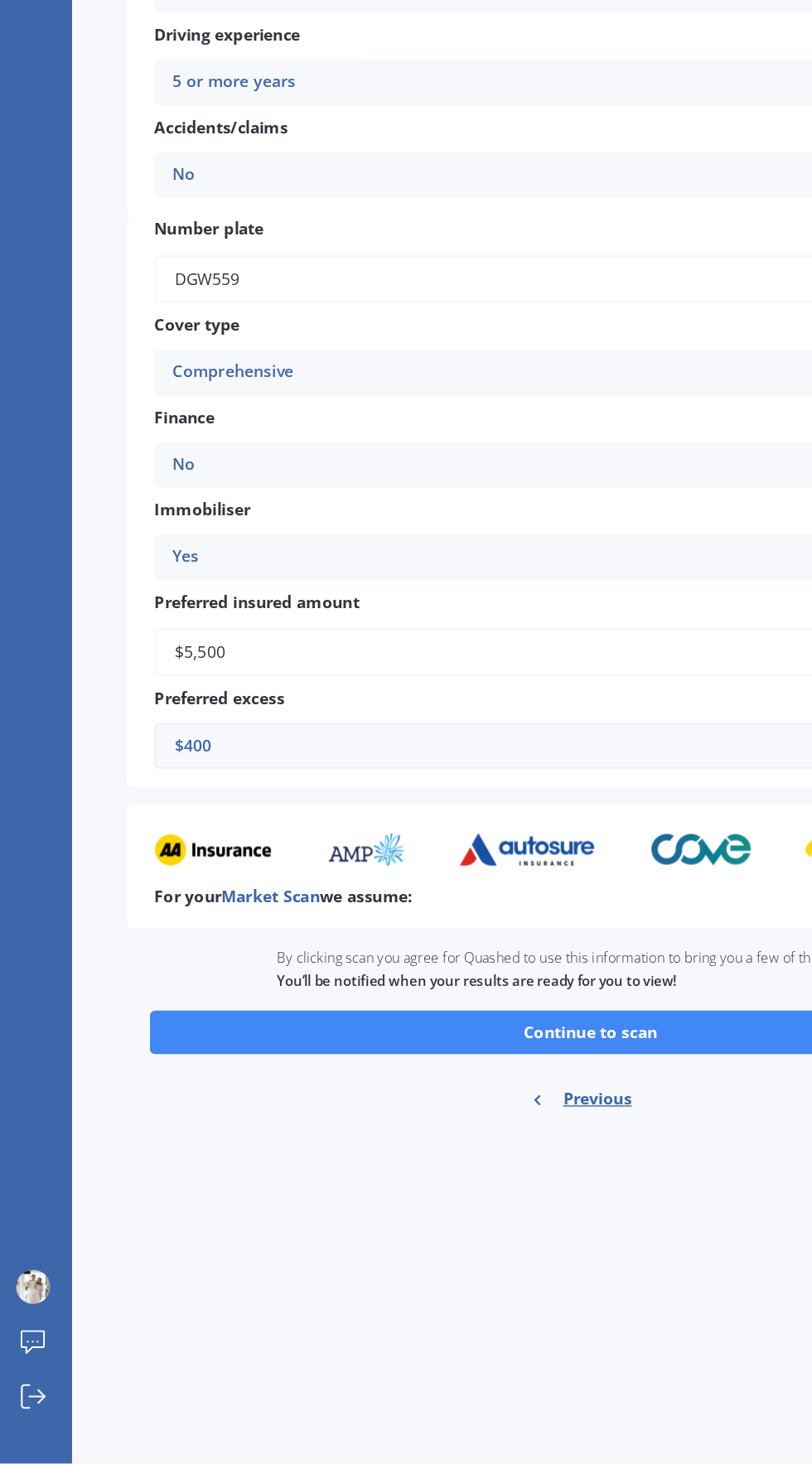
scroll to position [109, 0]
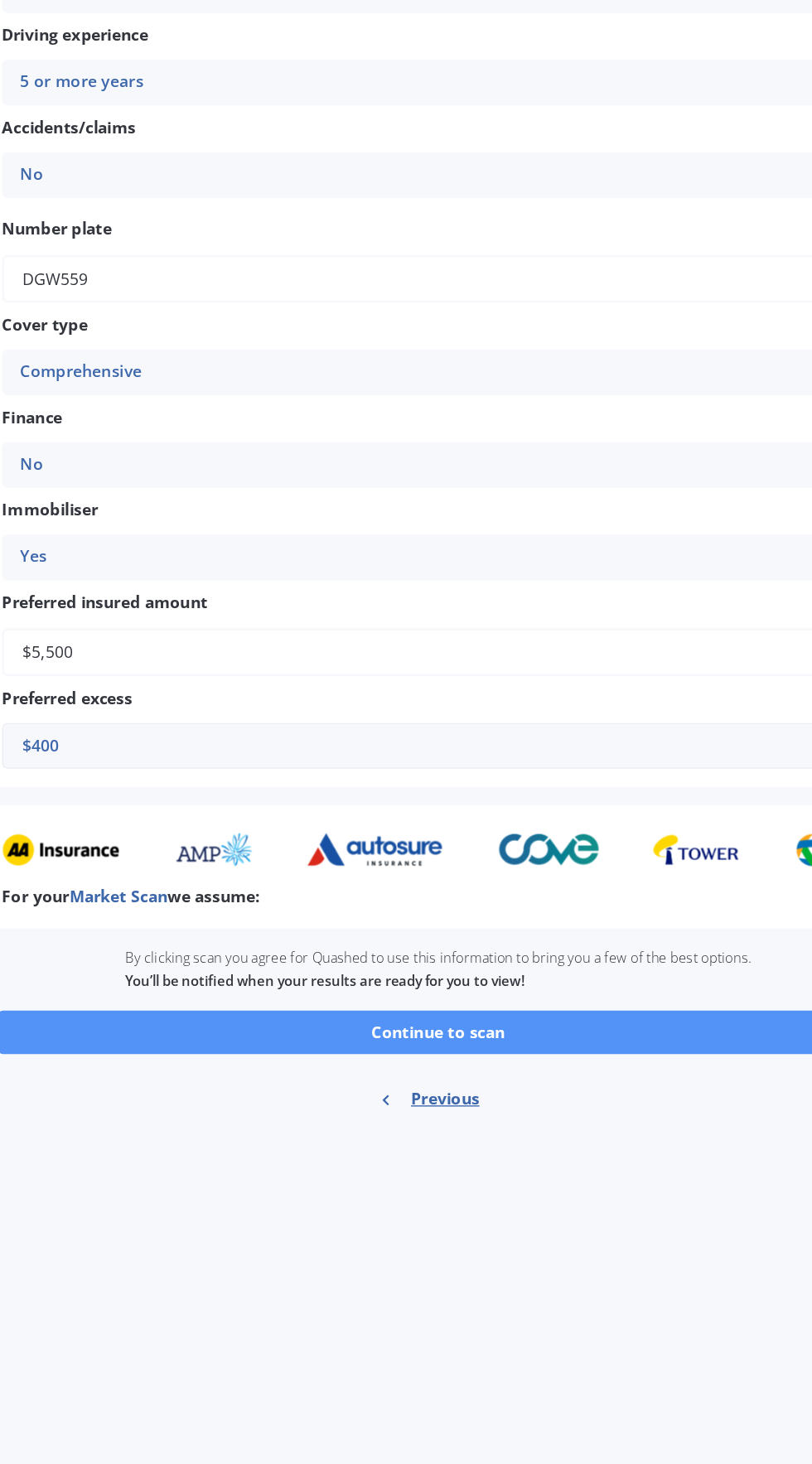
click at [517, 1135] on button "Continue to scan" at bounding box center [436, 1151] width 640 height 31
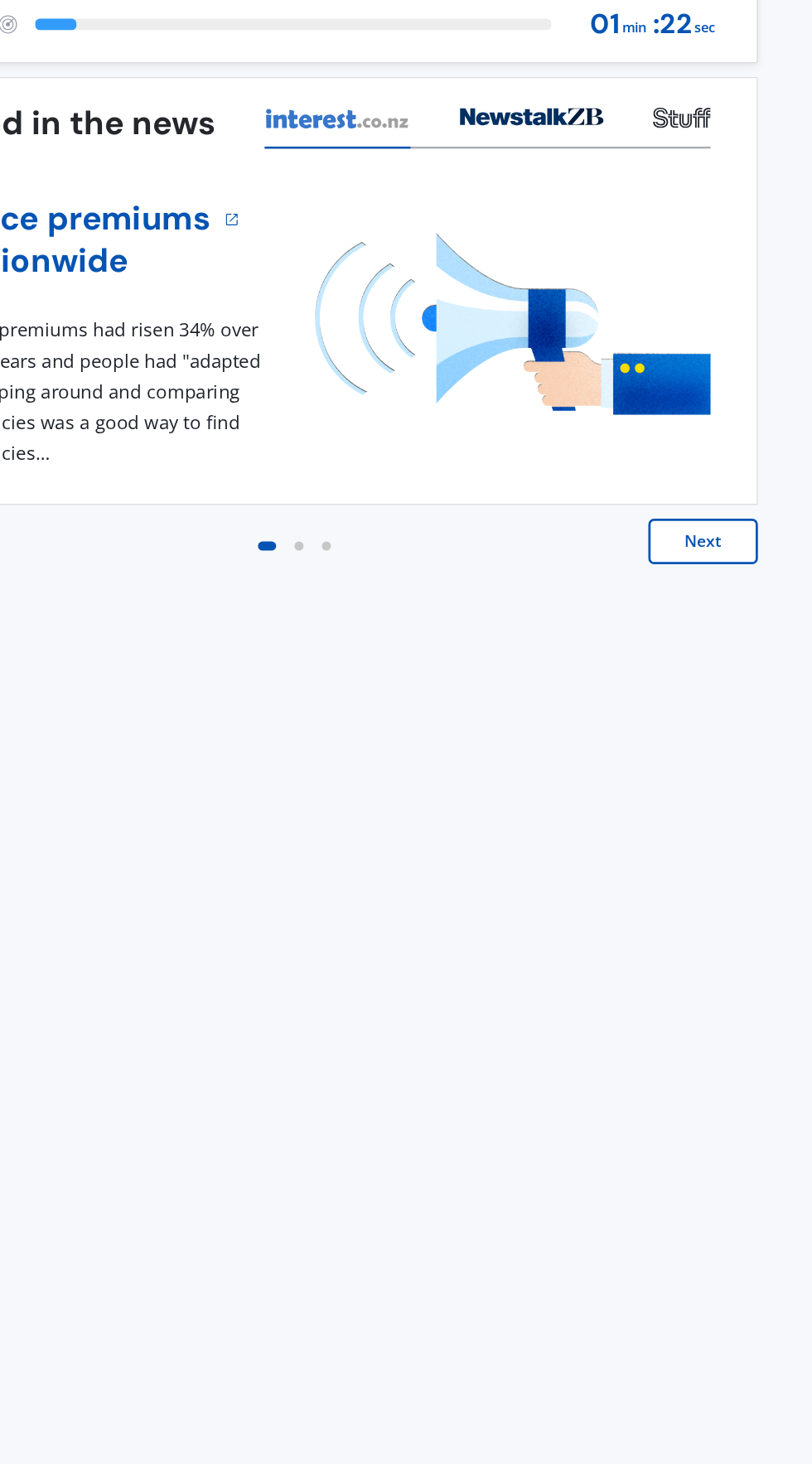
click at [744, 478] on button "Next" at bounding box center [732, 490] width 80 height 33
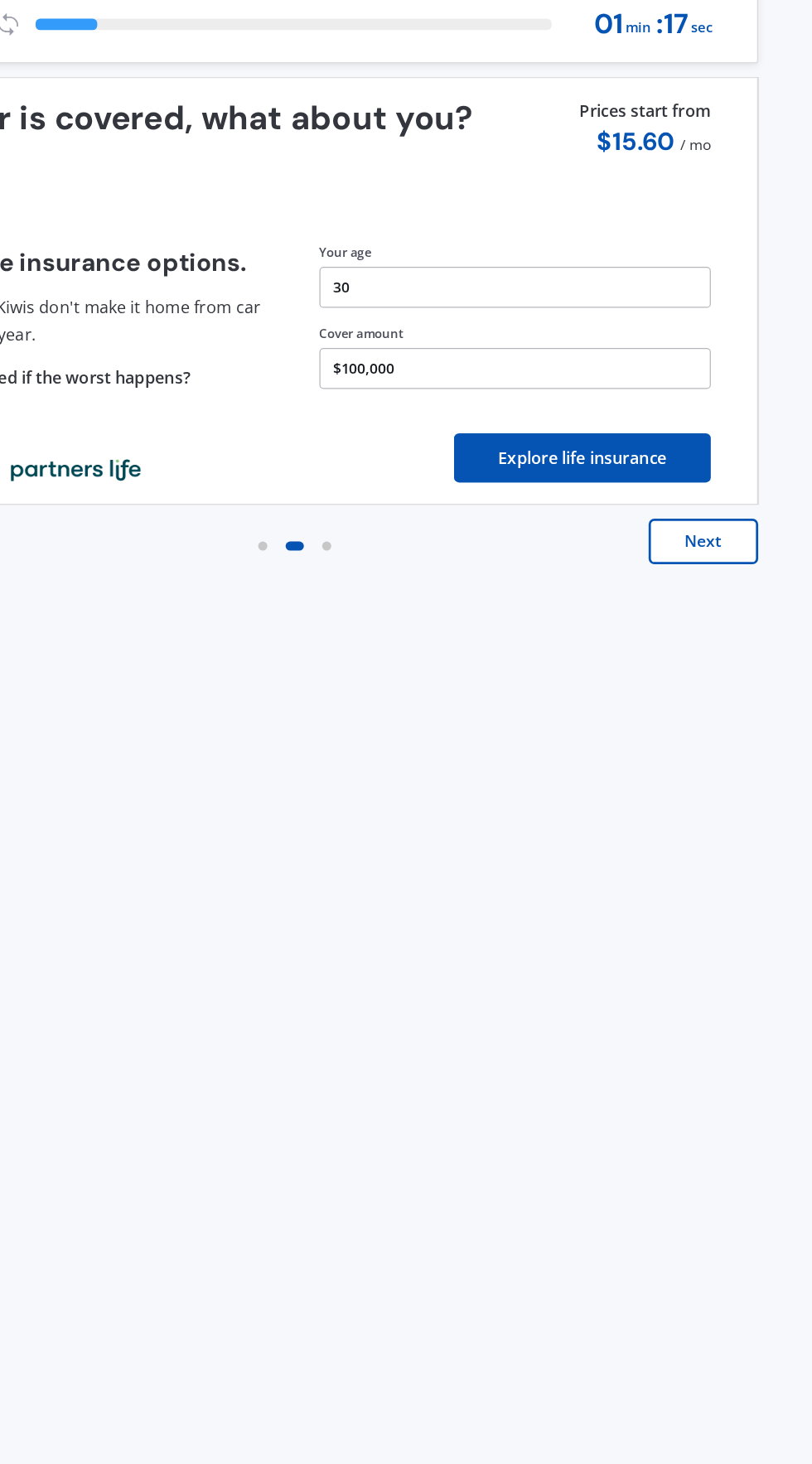
click at [736, 505] on button "Next" at bounding box center [732, 490] width 80 height 33
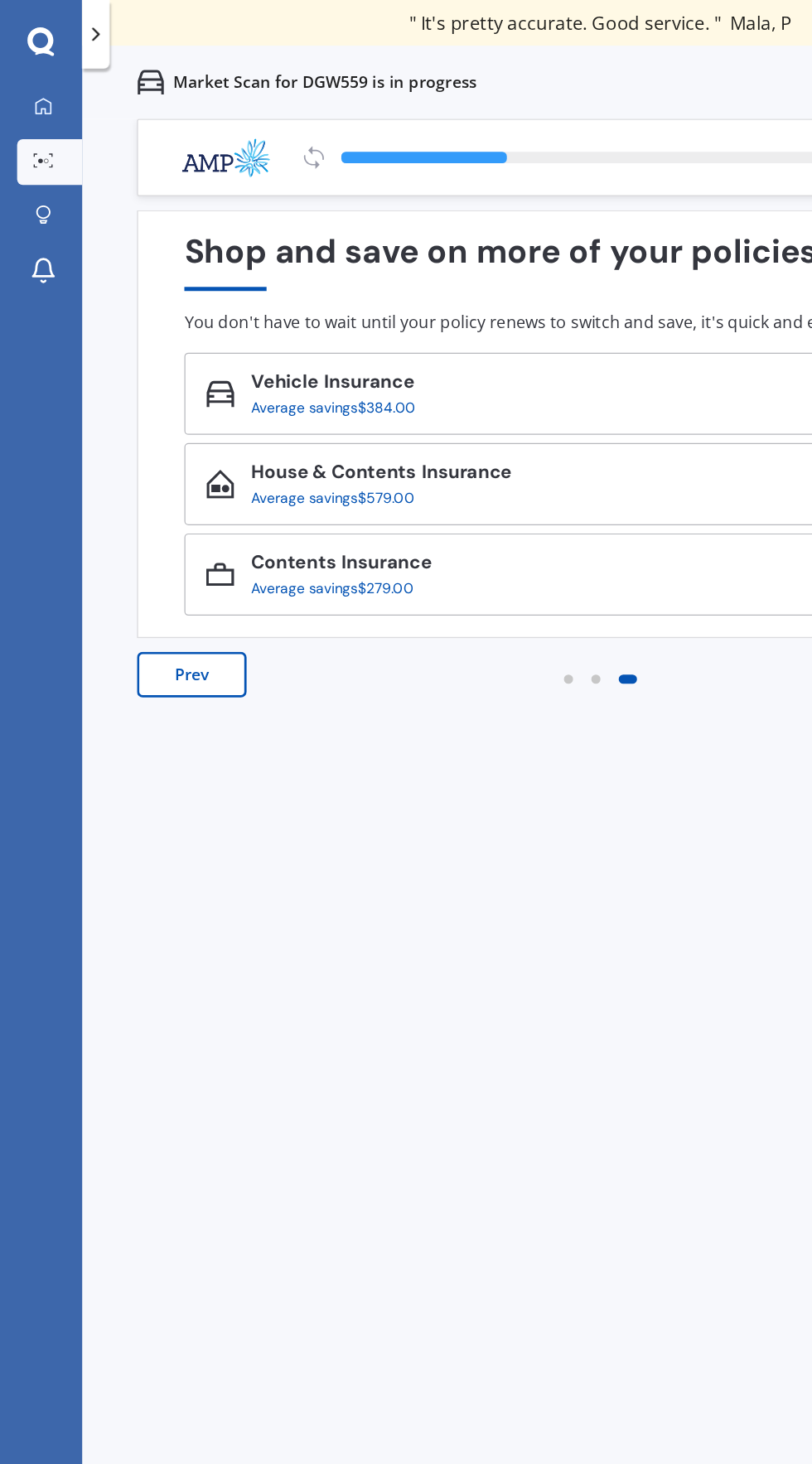
click at [26, 112] on icon at bounding box center [26, 113] width 2 height 2
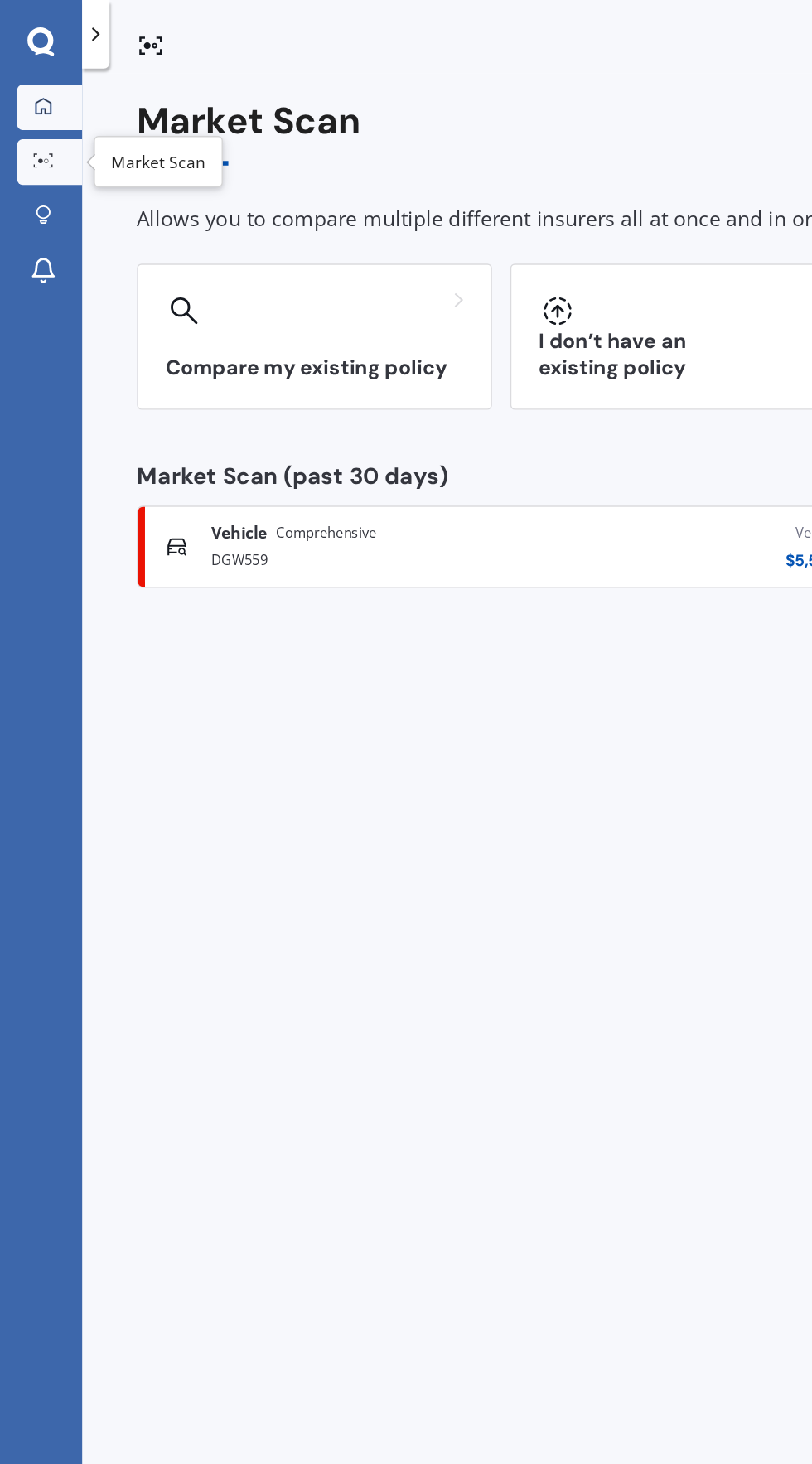
click at [30, 73] on icon at bounding box center [31, 77] width 13 height 13
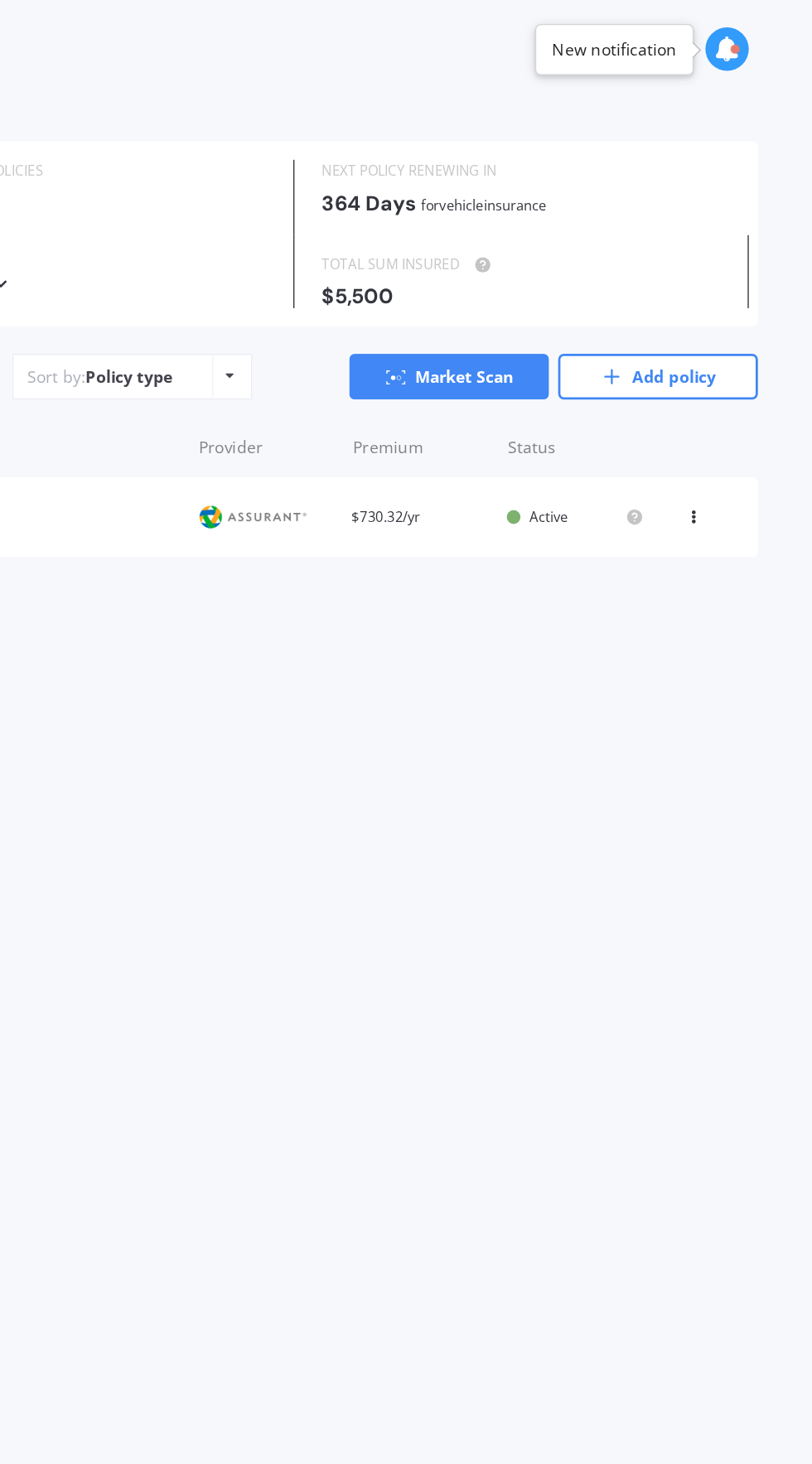
click at [726, 374] on icon at bounding box center [726, 372] width 12 height 10
click at [679, 464] on div "View option View policy Delete" at bounding box center [689, 408] width 166 height 124
click at [726, 377] on icon at bounding box center [726, 372] width 12 height 10
click at [671, 452] on div "Delete" at bounding box center [689, 440] width 164 height 33
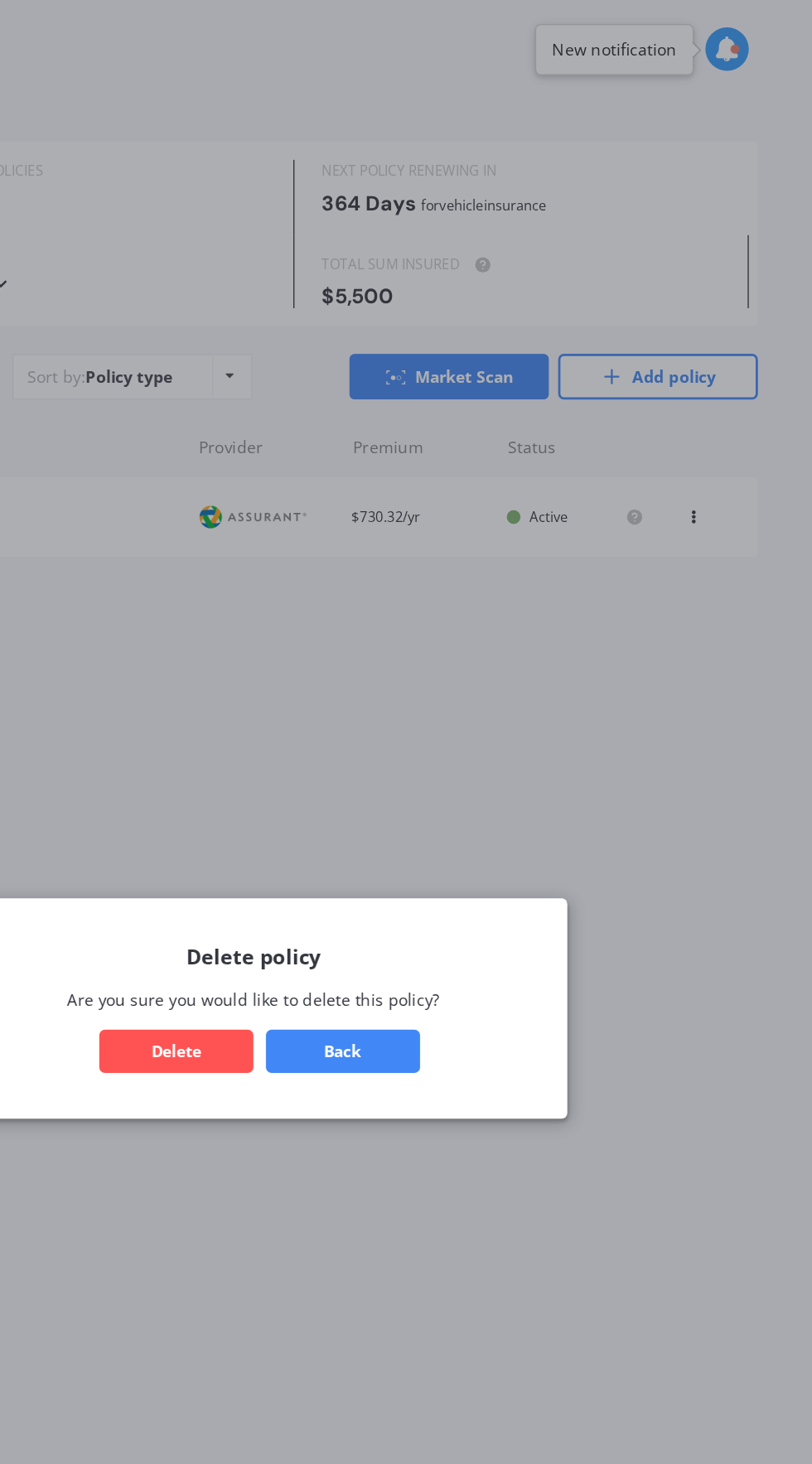
click at [384, 766] on button "Delete" at bounding box center [350, 763] width 112 height 31
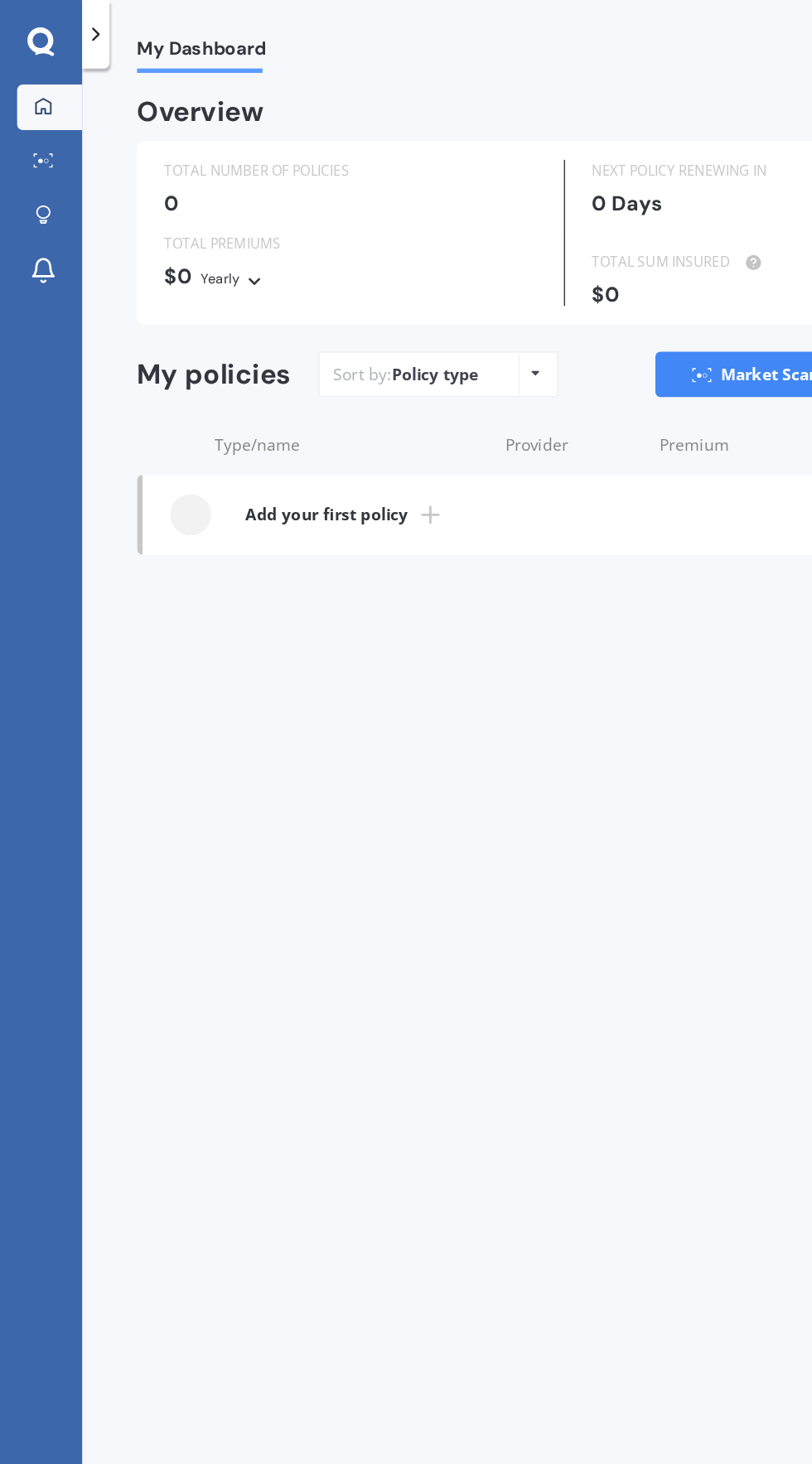
click at [359, 278] on div "Sort by: Policy type Policy type Alphabetical Date added Renewing next" at bounding box center [318, 272] width 174 height 33
click at [387, 281] on div "Policy type Alphabetical Date added Renewing next" at bounding box center [389, 272] width 26 height 30
click at [445, 673] on div "My Dashboard Overview TOTAL NUMBER OF POLICIES 0 NEXT POLICY RENEWING [DATE] TO…" at bounding box center [436, 760] width 752 height 1414
click at [32, 123] on div at bounding box center [31, 117] width 25 height 12
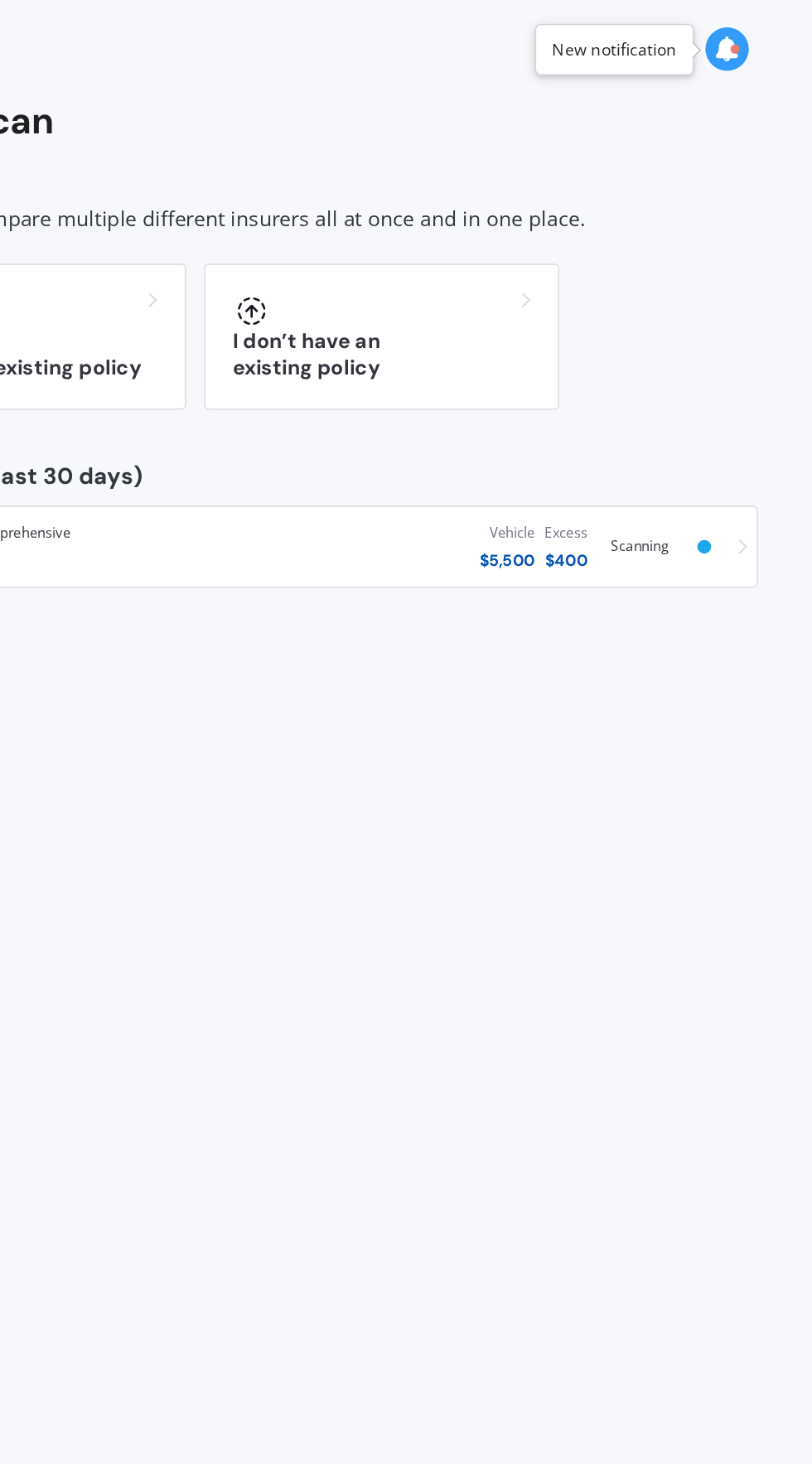
click at [749, 38] on icon at bounding box center [750, 36] width 18 height 18
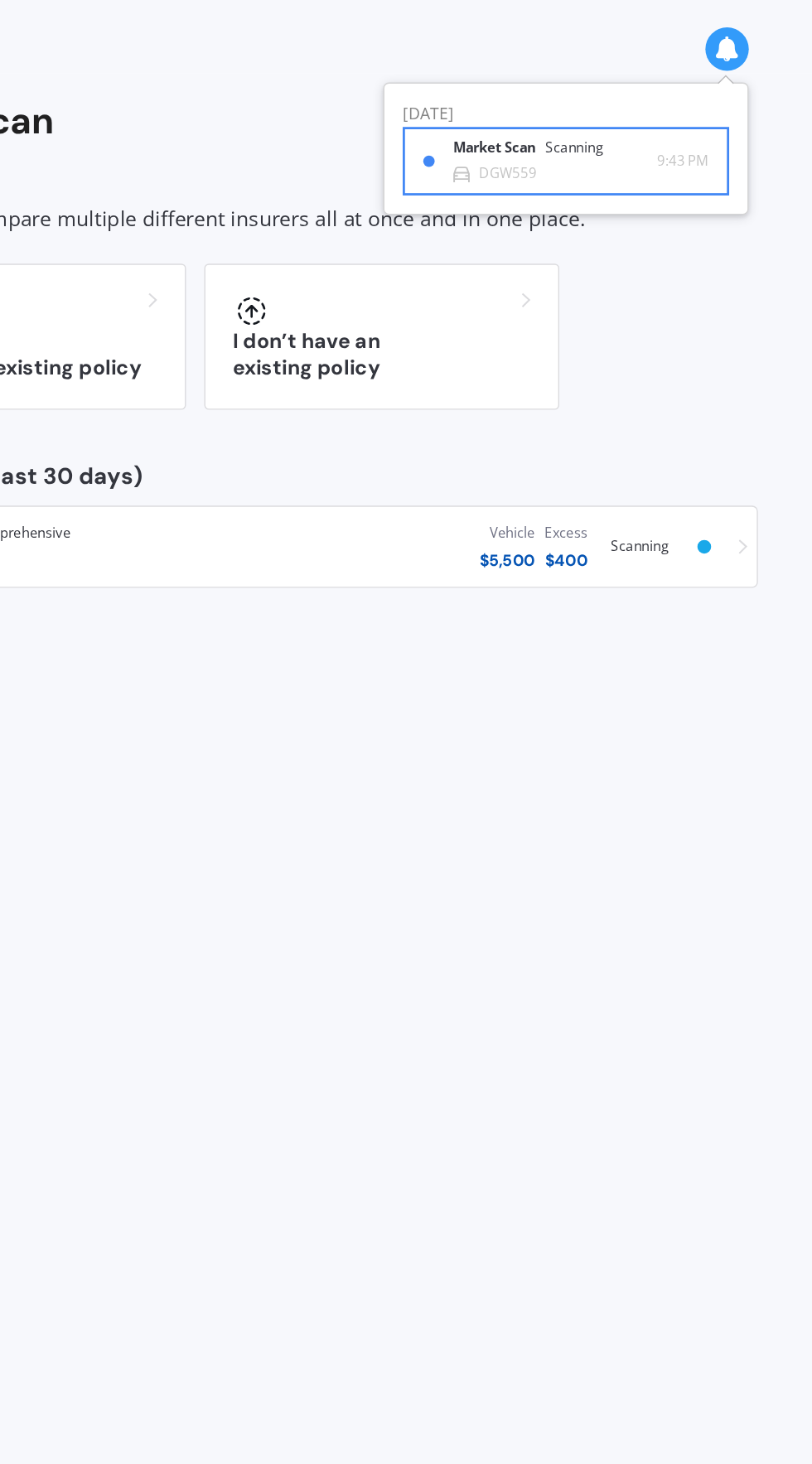
click at [653, 135] on div "Market Scan Scanning DGW559 9:43 PM 9:43 PM" at bounding box center [633, 117] width 207 height 46
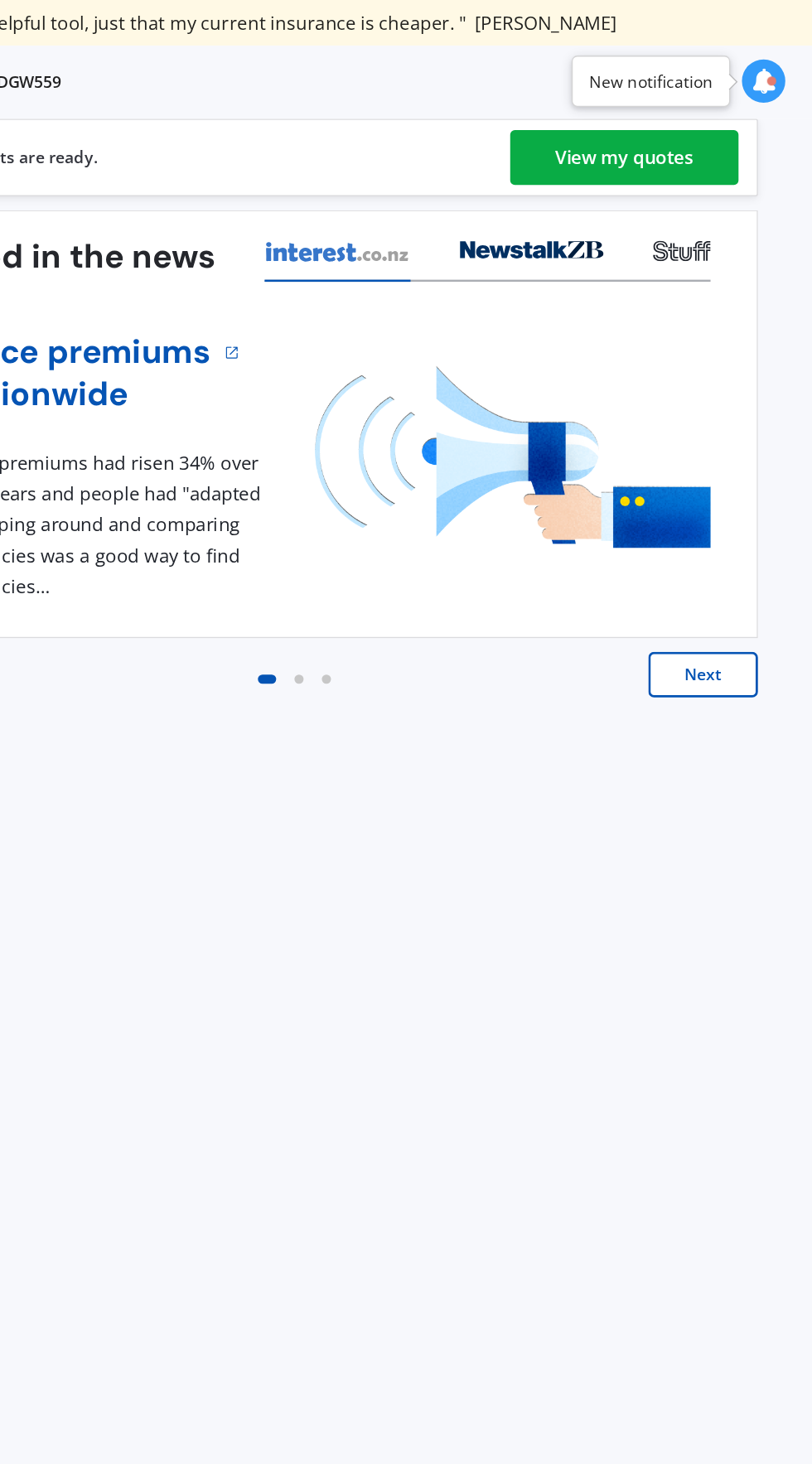
click at [693, 119] on div "View my quotes" at bounding box center [675, 114] width 100 height 40
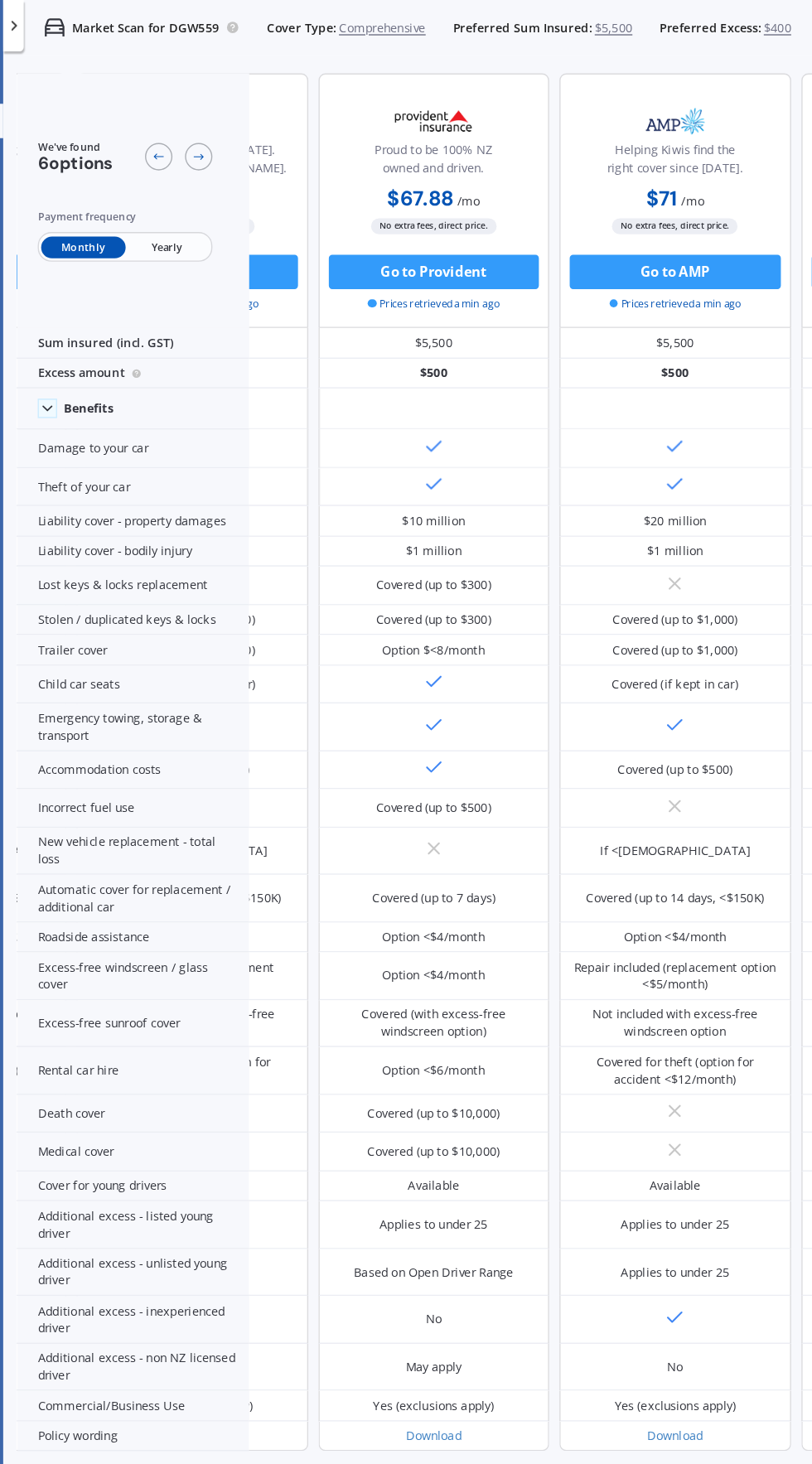
scroll to position [0, 399]
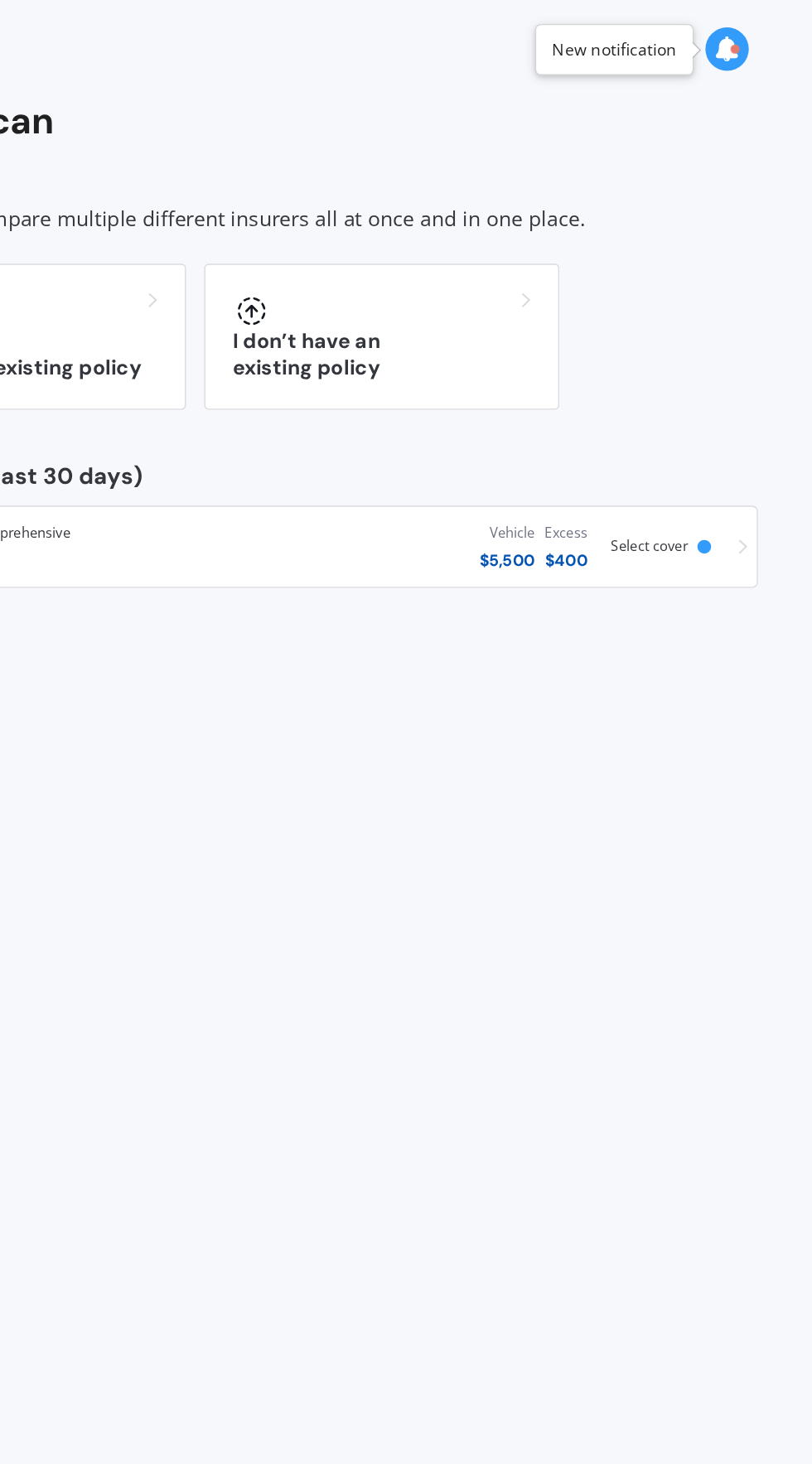
click at [754, 42] on icon at bounding box center [750, 36] width 18 height 18
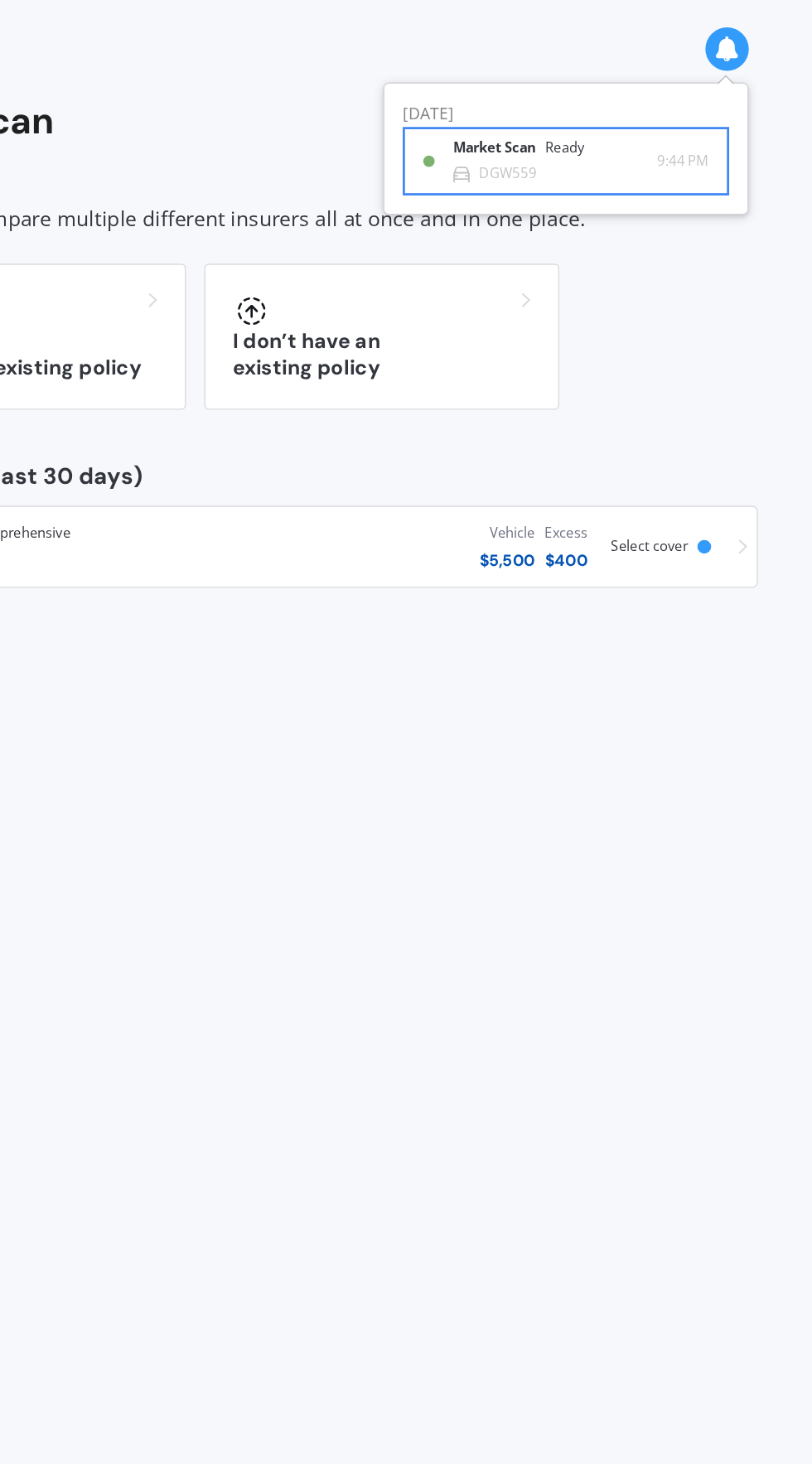
click at [639, 115] on div "Market Scan Ready" at bounding box center [608, 111] width 115 height 18
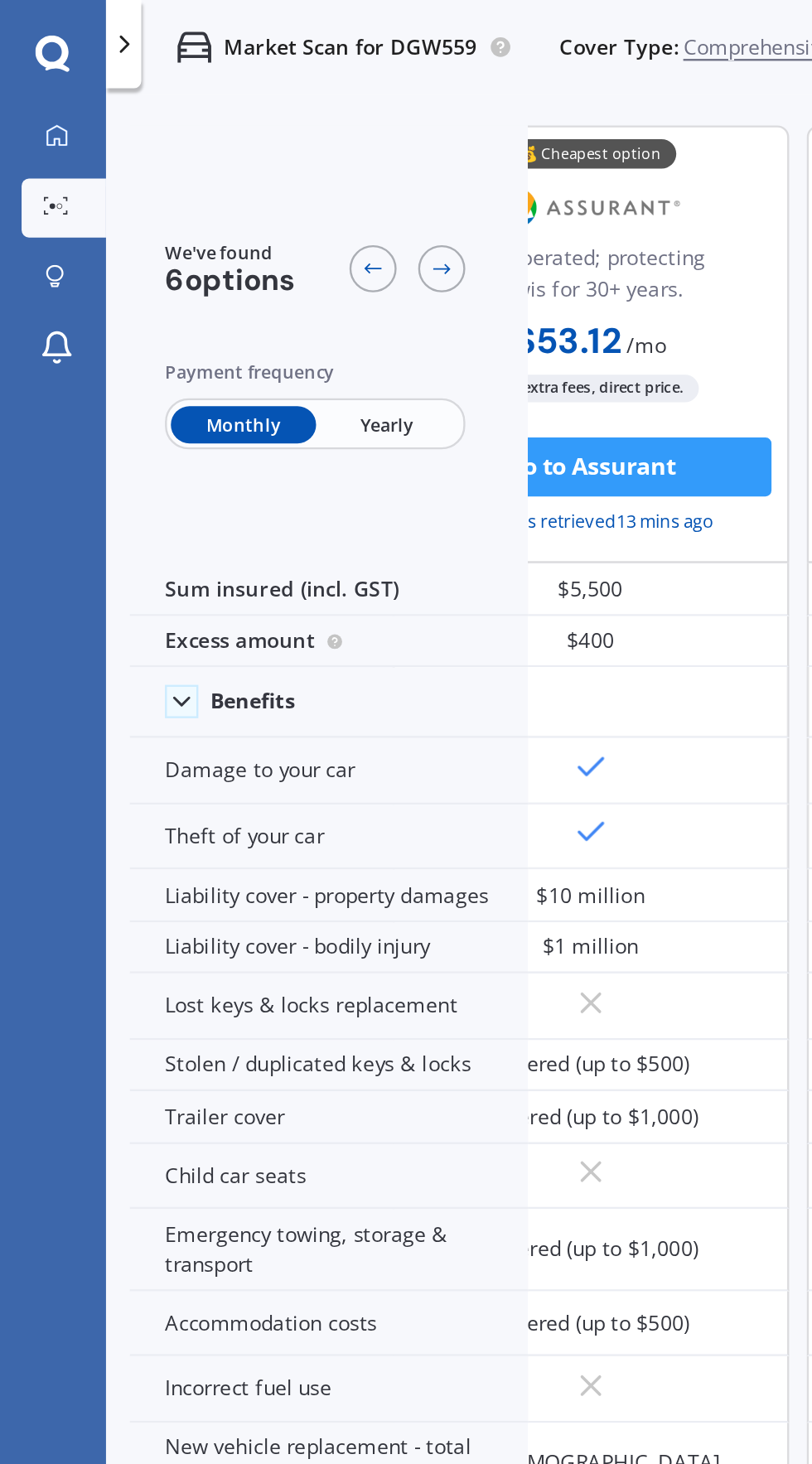
scroll to position [0, 19]
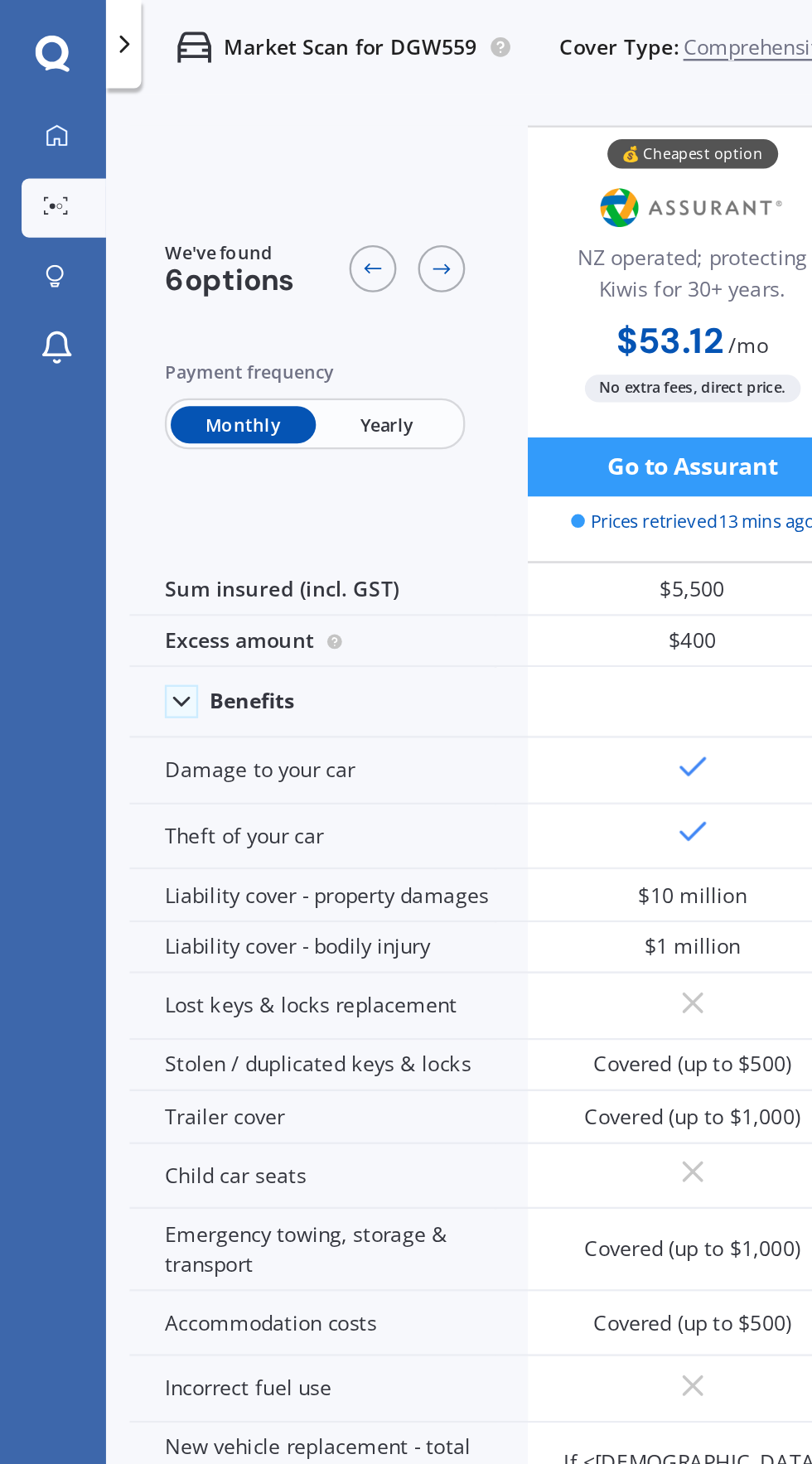
click at [152, 178] on span "Yearly" at bounding box center [163, 180] width 60 height 17
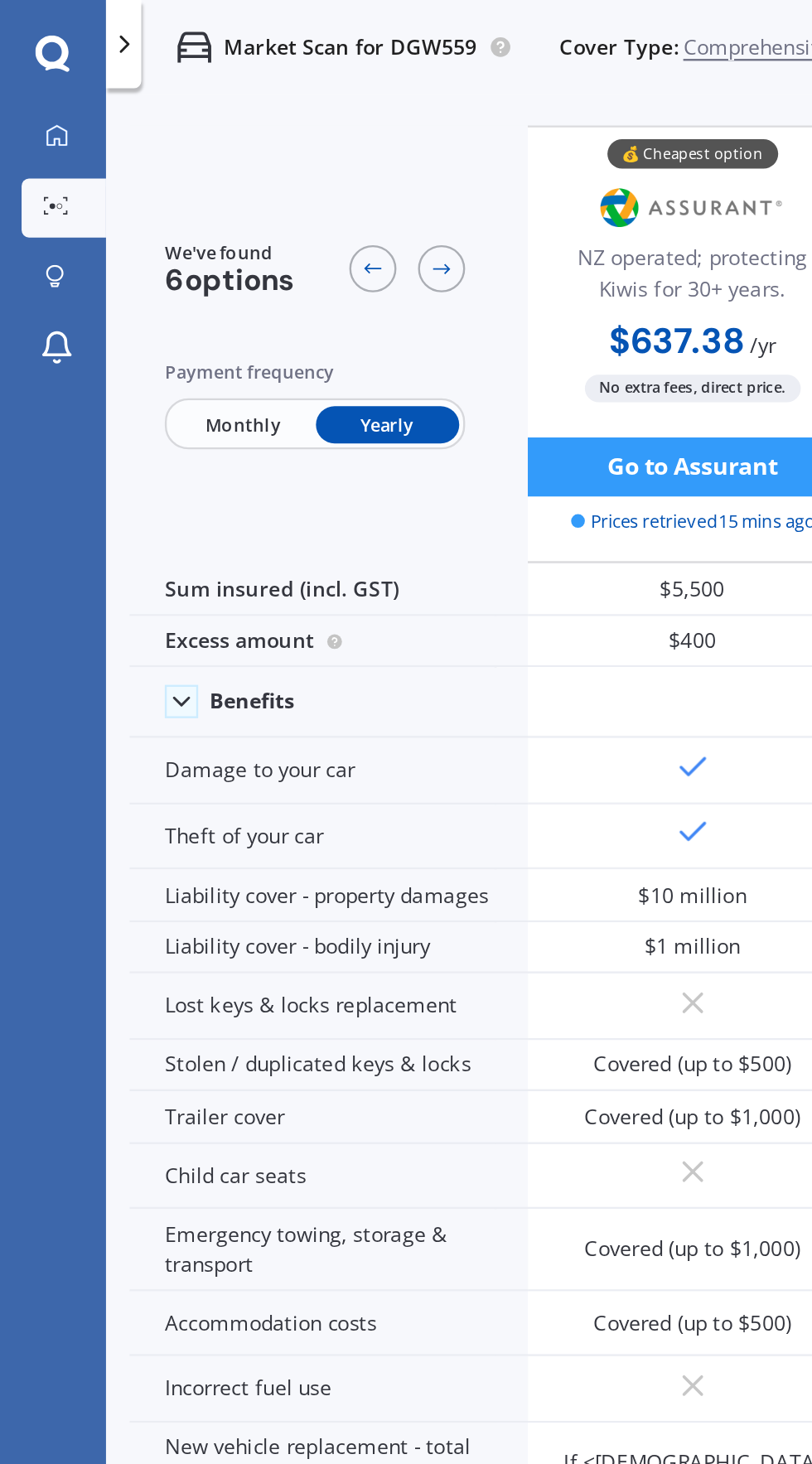
click at [75, 179] on span "Monthly" at bounding box center [102, 180] width 60 height 17
